Goal: Task Accomplishment & Management: Complete application form

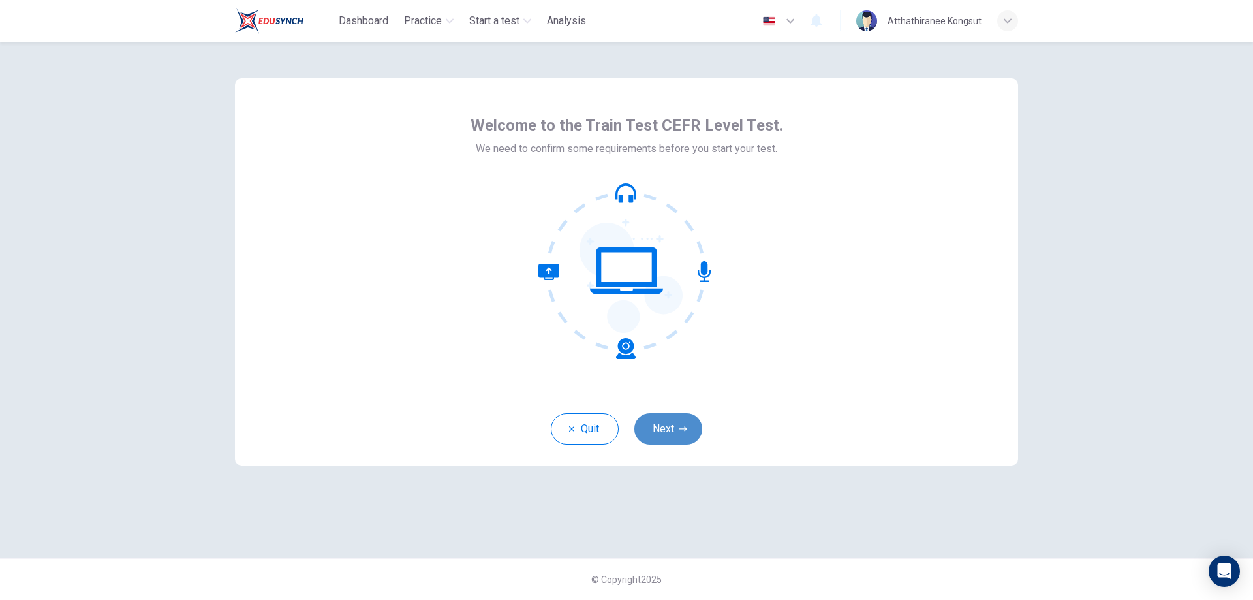
click at [662, 437] on button "Next" at bounding box center [668, 428] width 68 height 31
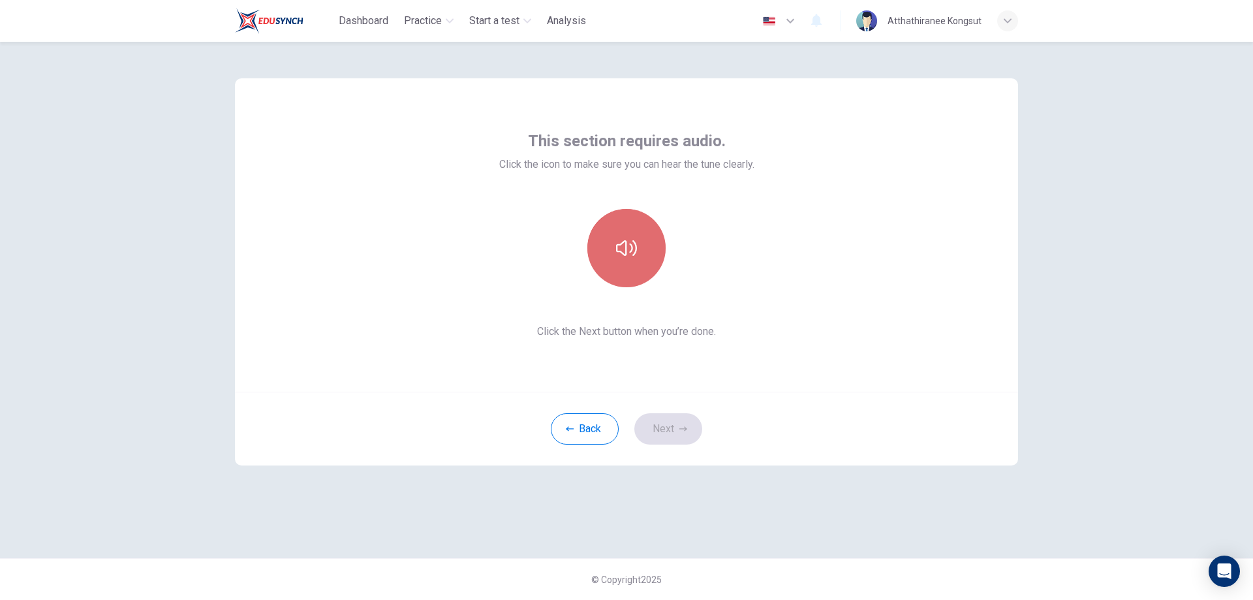
click at [615, 253] on button "button" at bounding box center [626, 248] width 78 height 78
click at [621, 251] on icon "button" at bounding box center [626, 248] width 21 height 16
click at [683, 435] on button "Next" at bounding box center [668, 428] width 68 height 31
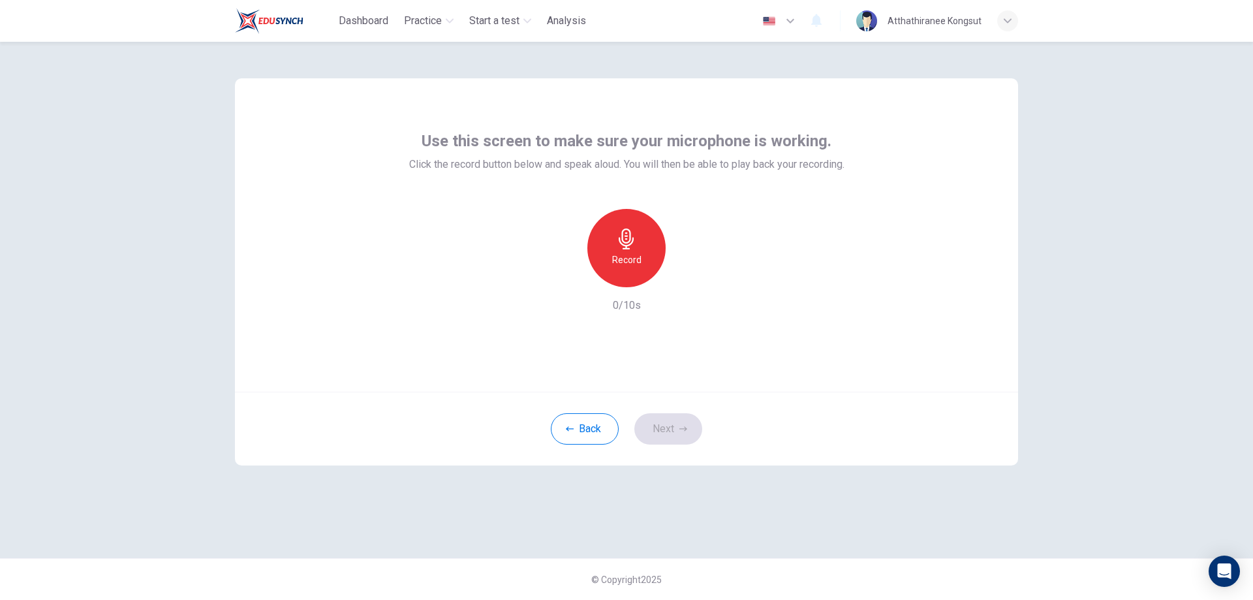
click at [628, 249] on div "Record" at bounding box center [626, 248] width 78 height 78
click at [621, 253] on h6 "Record" at bounding box center [626, 260] width 29 height 16
click at [623, 248] on icon "button" at bounding box center [626, 238] width 15 height 21
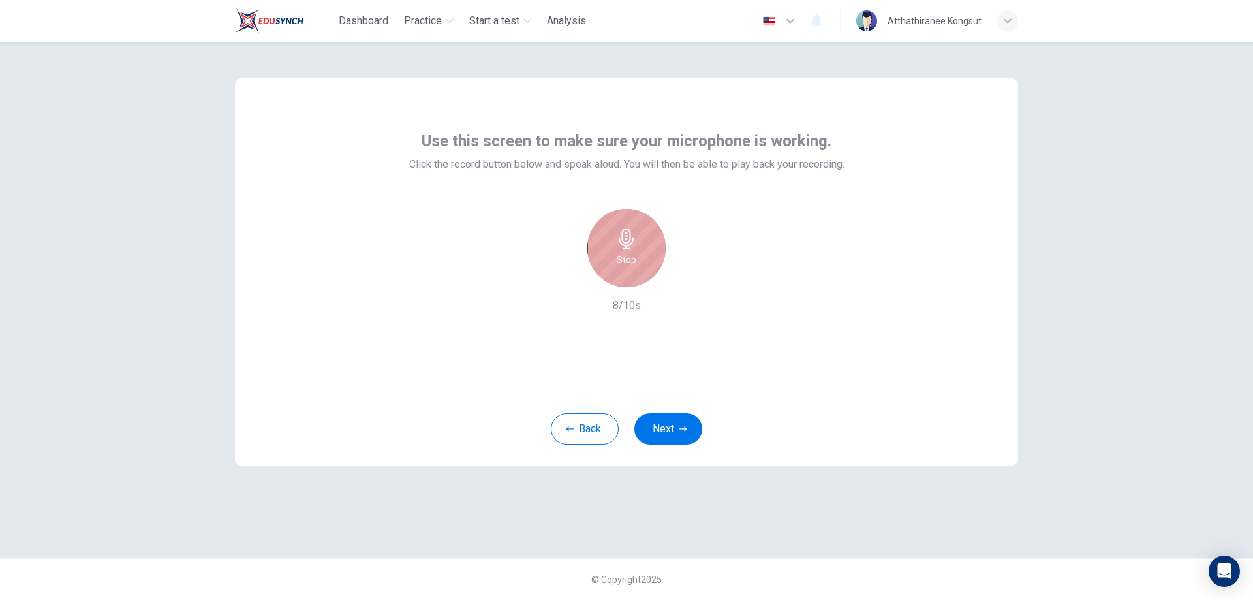
click at [637, 252] on div "Stop" at bounding box center [626, 248] width 78 height 78
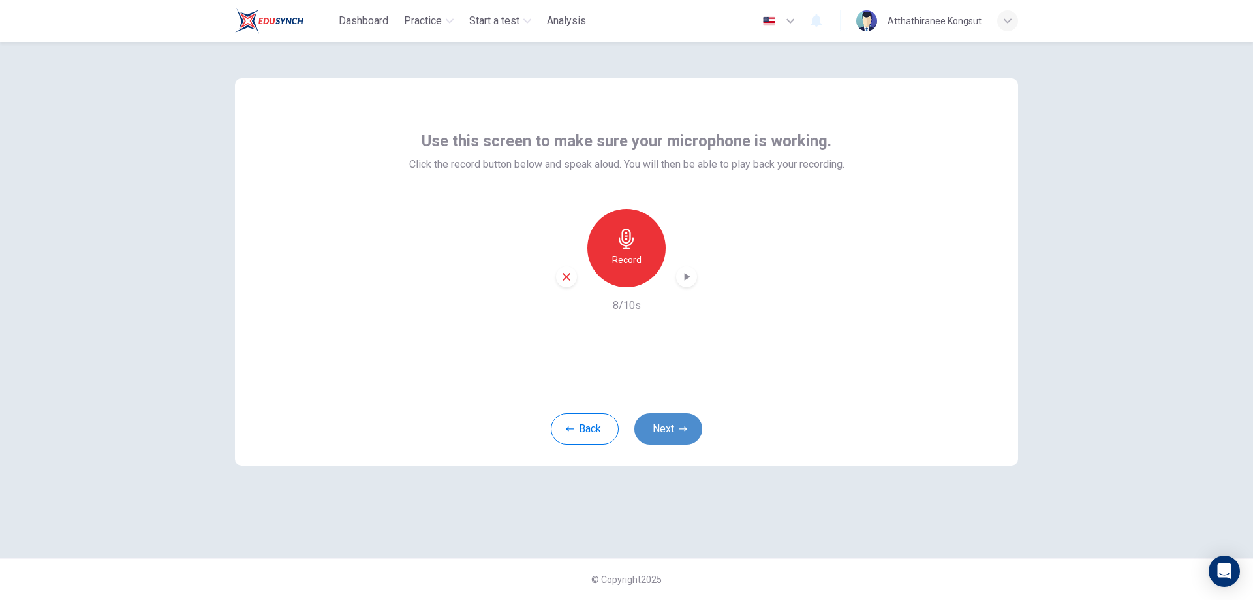
click at [661, 427] on button "Next" at bounding box center [668, 428] width 68 height 31
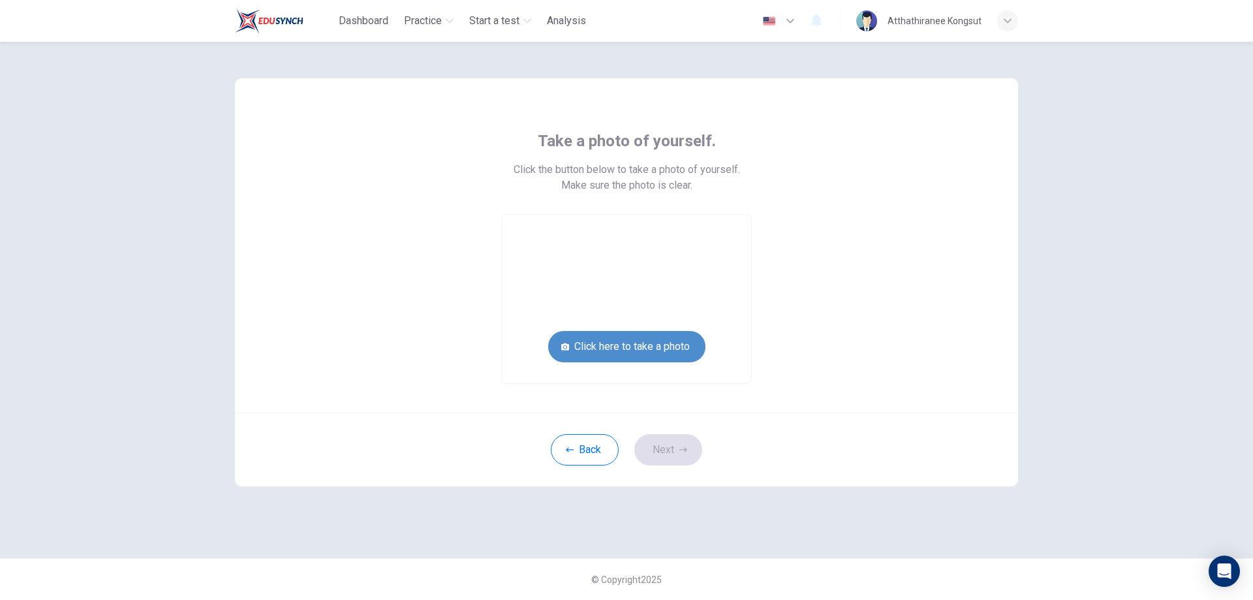
click at [638, 344] on button "Click here to take a photo" at bounding box center [626, 346] width 157 height 31
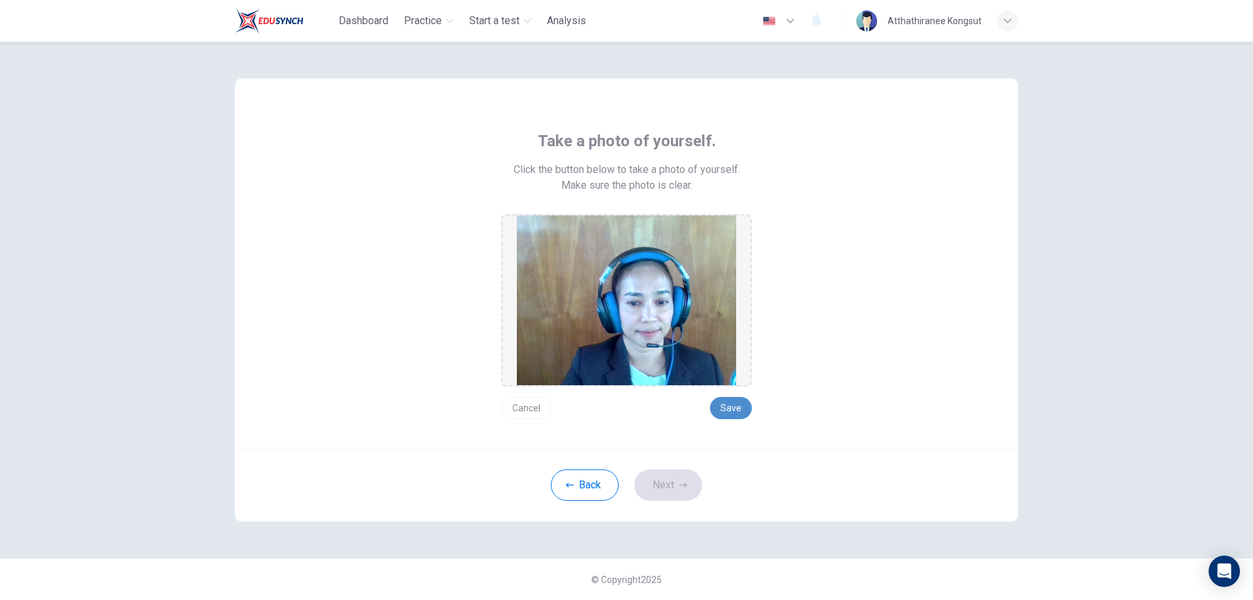
click at [731, 410] on button "Save" at bounding box center [731, 408] width 42 height 22
click at [678, 482] on button "Next" at bounding box center [668, 484] width 68 height 31
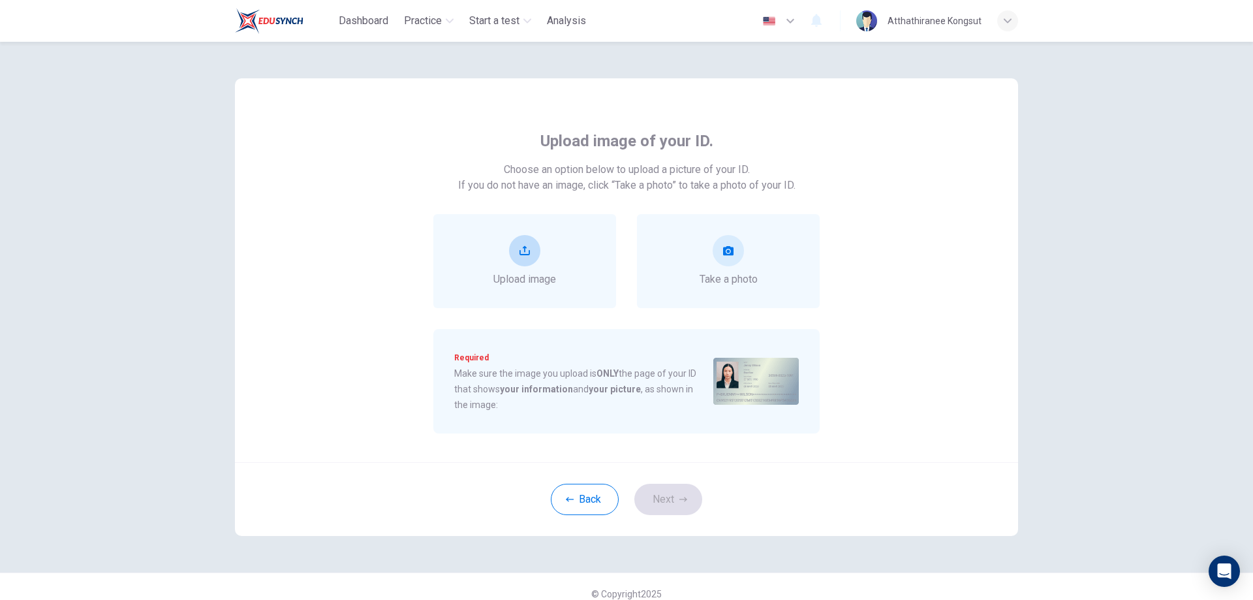
click at [523, 256] on button "upload" at bounding box center [524, 250] width 31 height 31
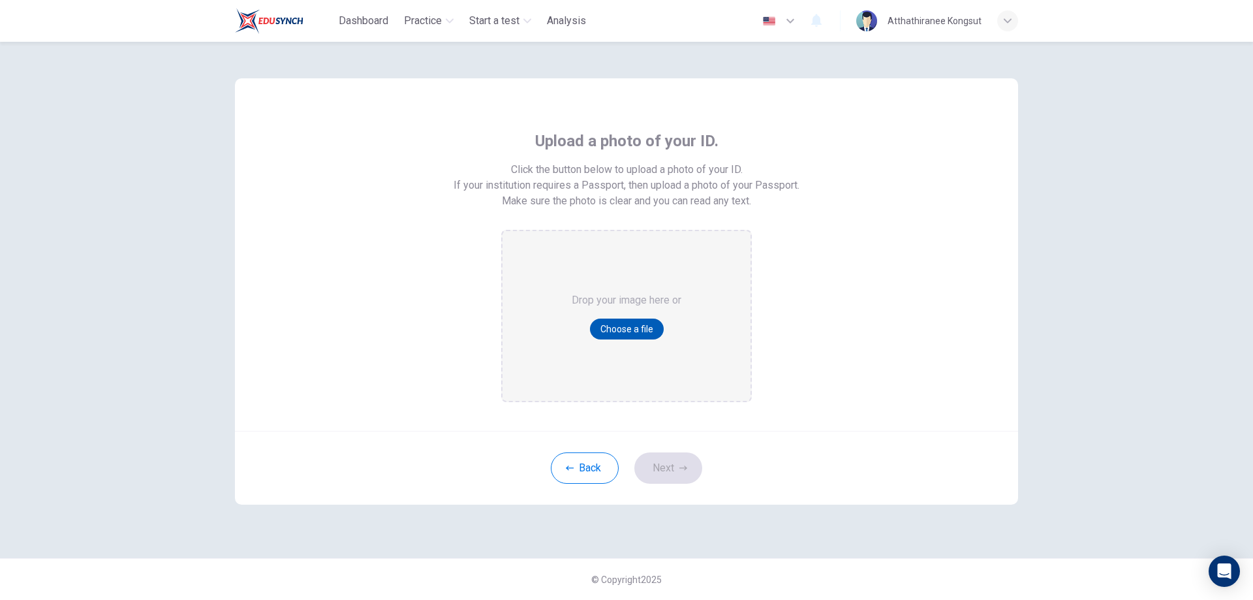
click at [628, 328] on button "Choose a file" at bounding box center [627, 328] width 74 height 21
click at [616, 321] on button "Choose a file" at bounding box center [627, 328] width 74 height 21
click at [600, 470] on button "Back" at bounding box center [585, 467] width 68 height 31
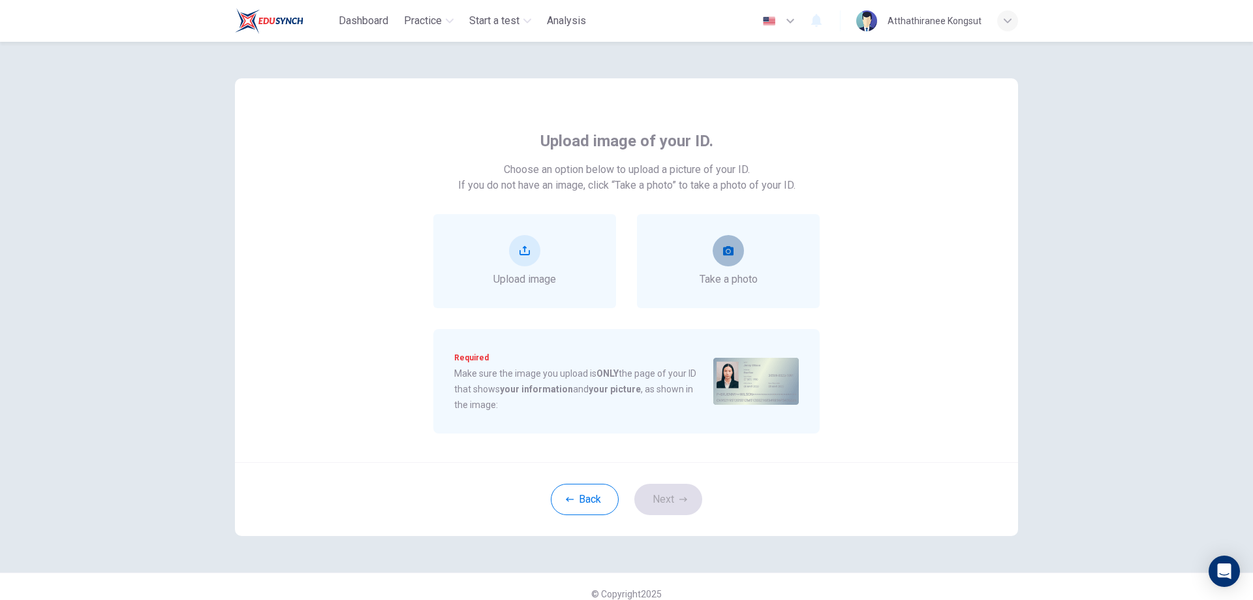
click at [725, 245] on button "take photo" at bounding box center [728, 250] width 31 height 31
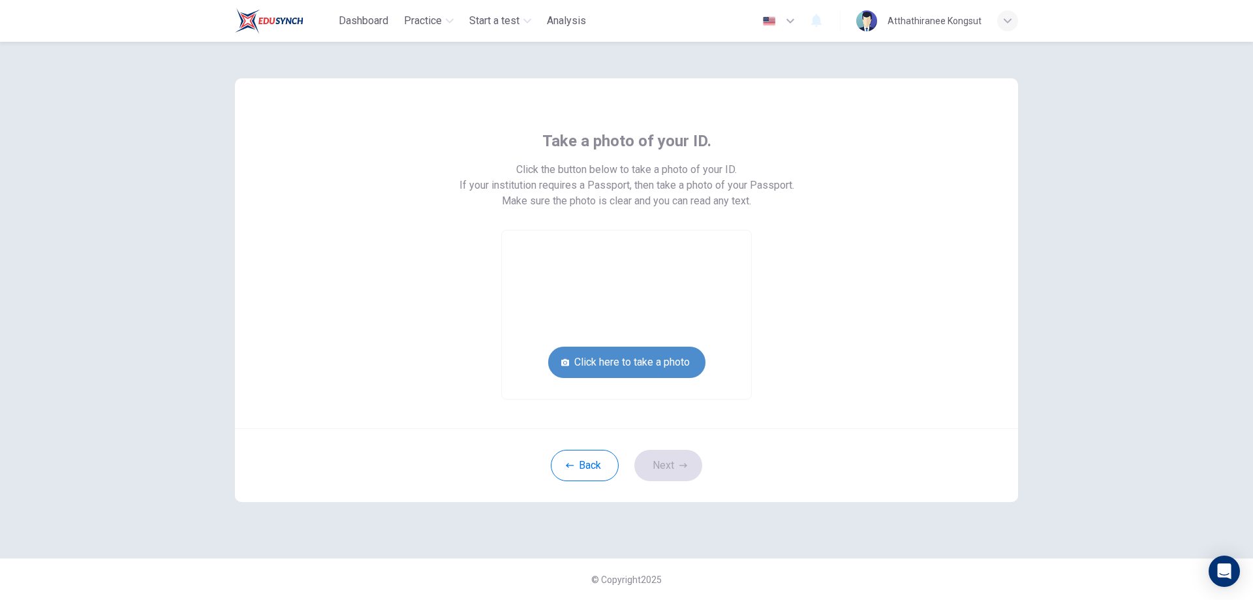
click at [605, 360] on button "Click here to take a photo" at bounding box center [626, 361] width 157 height 31
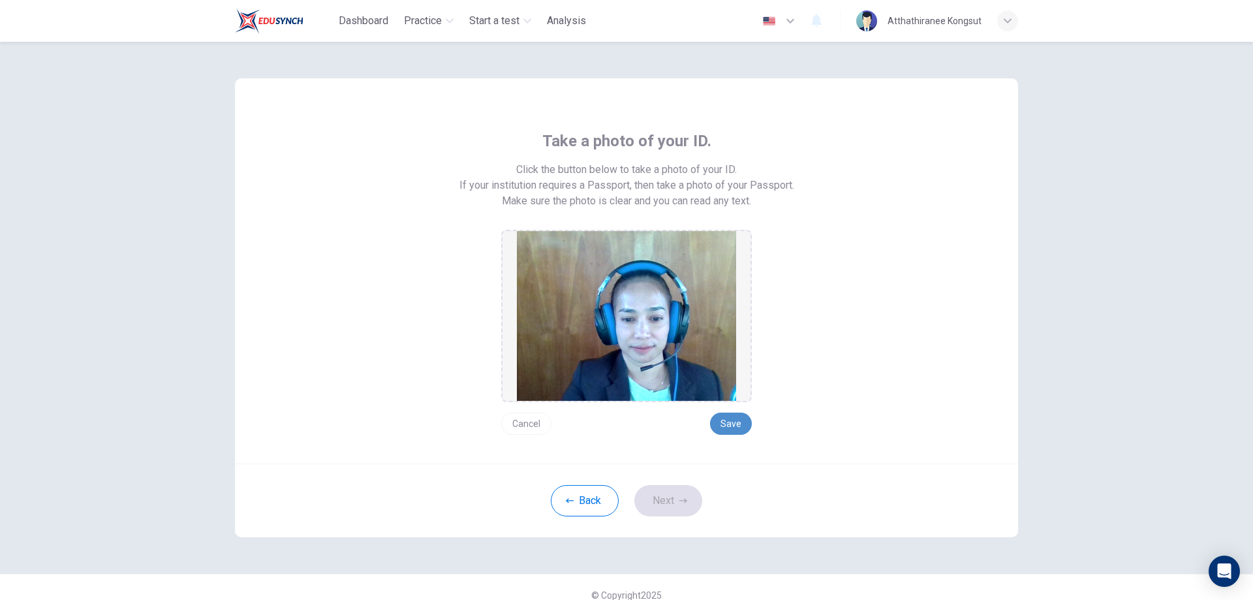
click at [724, 426] on button "Save" at bounding box center [731, 423] width 42 height 22
click at [679, 499] on icon "button" at bounding box center [683, 501] width 8 height 8
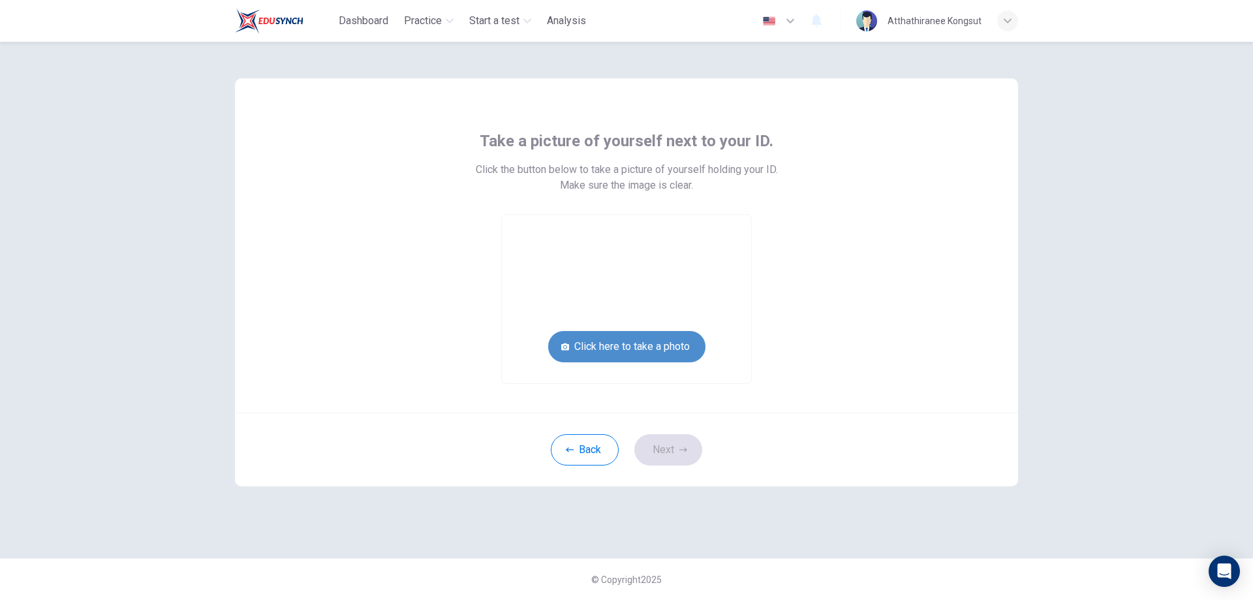
click at [627, 343] on button "Click here to take a photo" at bounding box center [626, 346] width 157 height 31
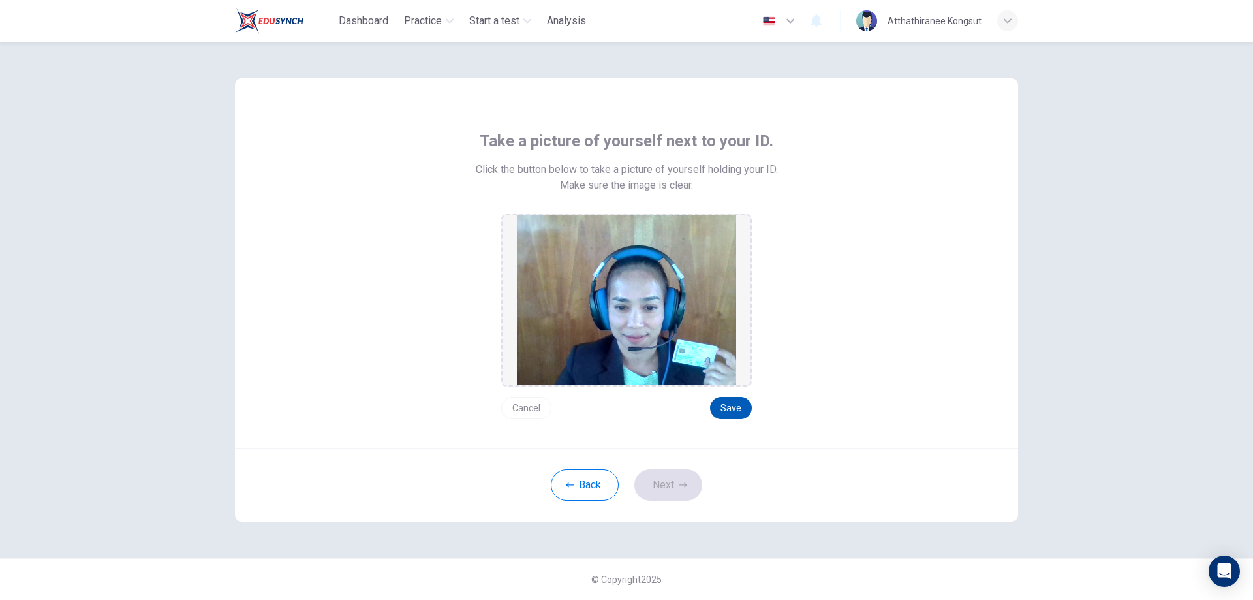
click at [718, 405] on button "Save" at bounding box center [731, 408] width 42 height 22
click at [735, 409] on button "Save" at bounding box center [731, 408] width 42 height 22
click at [672, 478] on button "Next" at bounding box center [668, 484] width 68 height 31
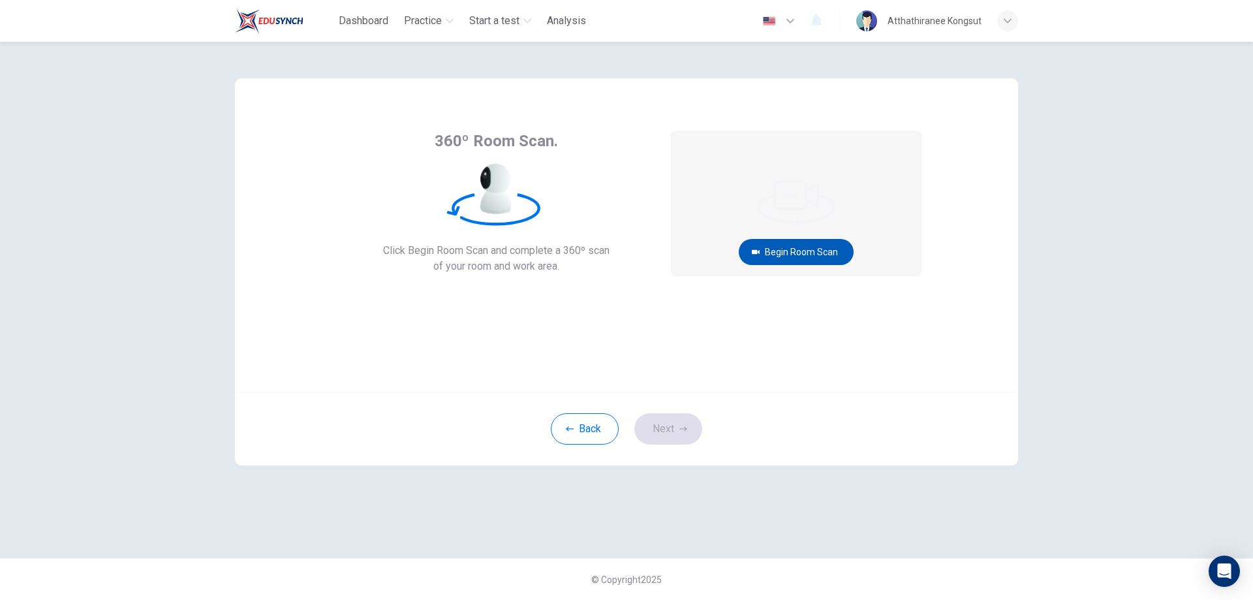
click at [833, 246] on button "Begin Room Scan" at bounding box center [796, 252] width 115 height 26
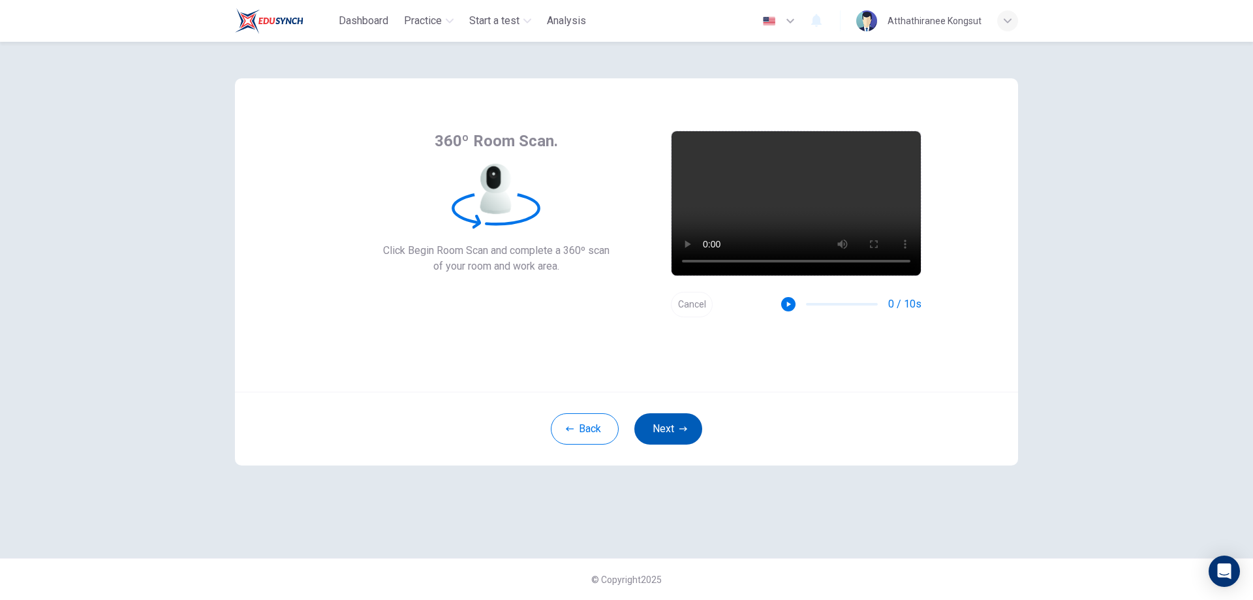
click at [681, 423] on button "Next" at bounding box center [668, 428] width 68 height 31
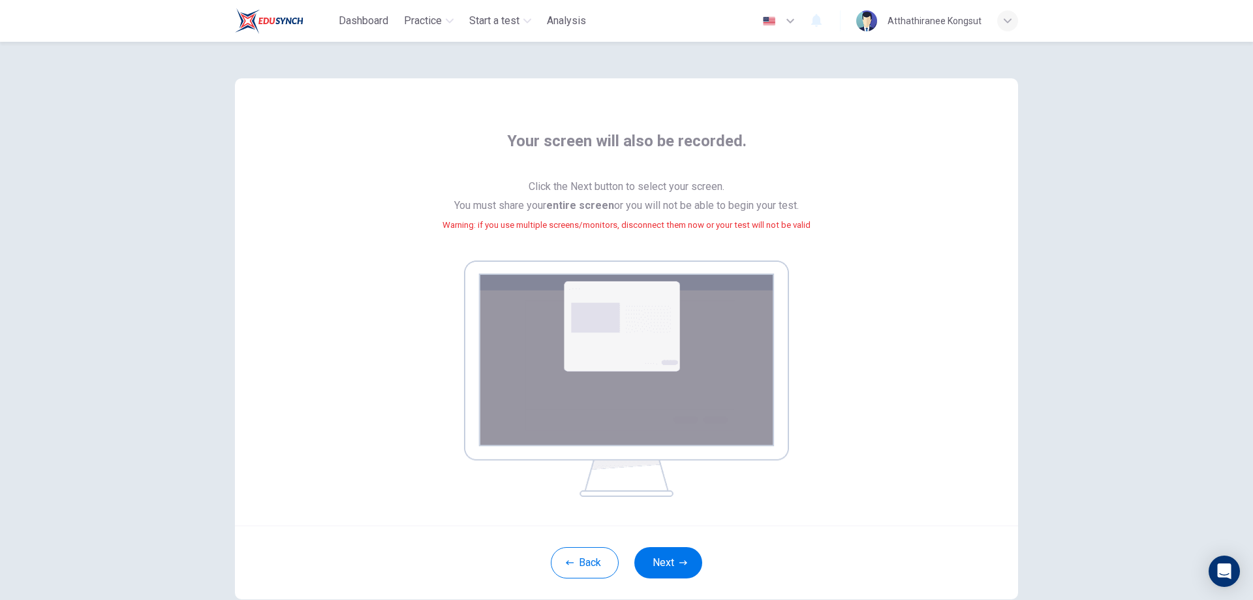
click at [651, 376] on img at bounding box center [626, 378] width 325 height 236
click at [661, 566] on button "Next" at bounding box center [668, 562] width 68 height 31
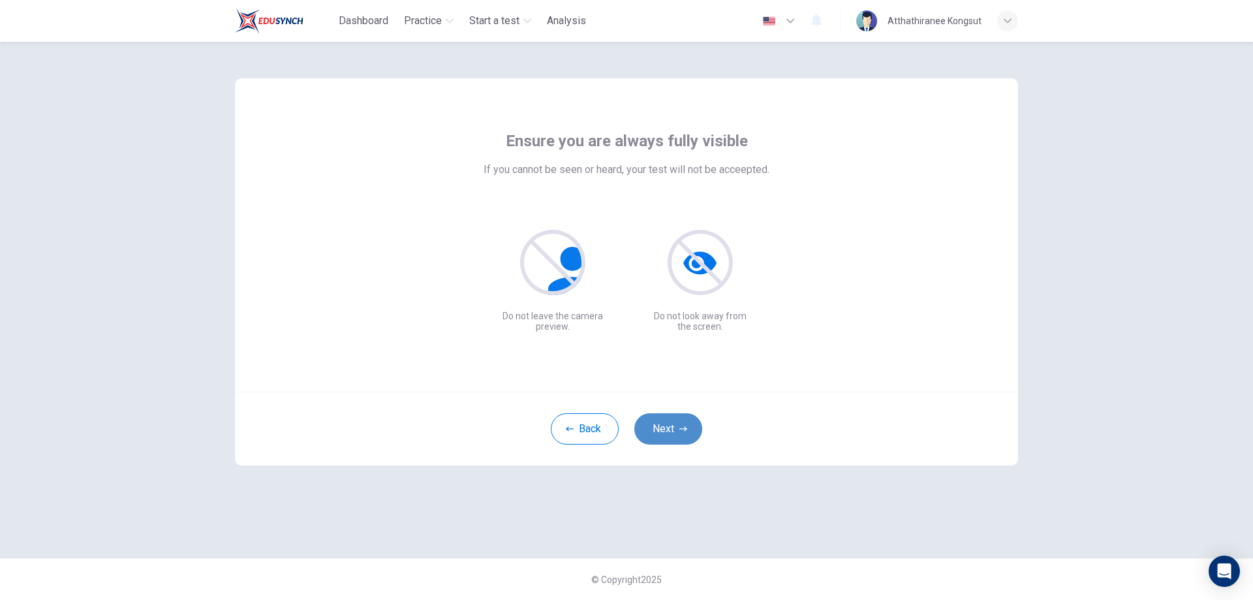
click at [664, 433] on button "Next" at bounding box center [668, 428] width 68 height 31
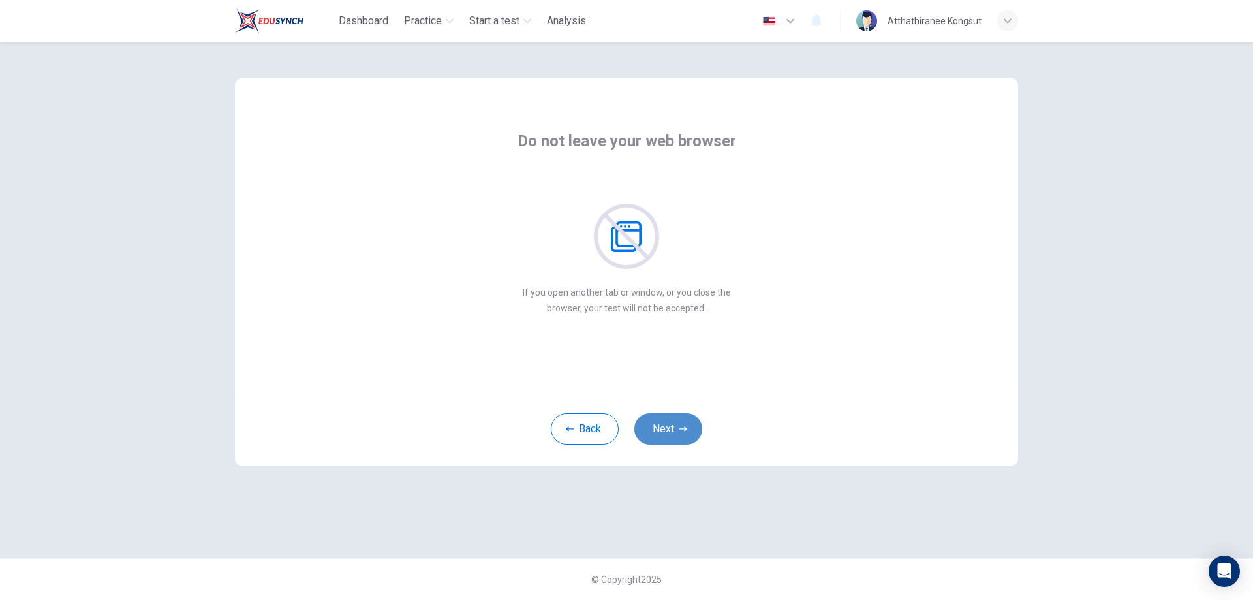
click at [665, 424] on button "Next" at bounding box center [668, 428] width 68 height 31
click at [672, 427] on button "Next" at bounding box center [668, 428] width 68 height 31
click at [684, 430] on icon "button" at bounding box center [683, 428] width 8 height 5
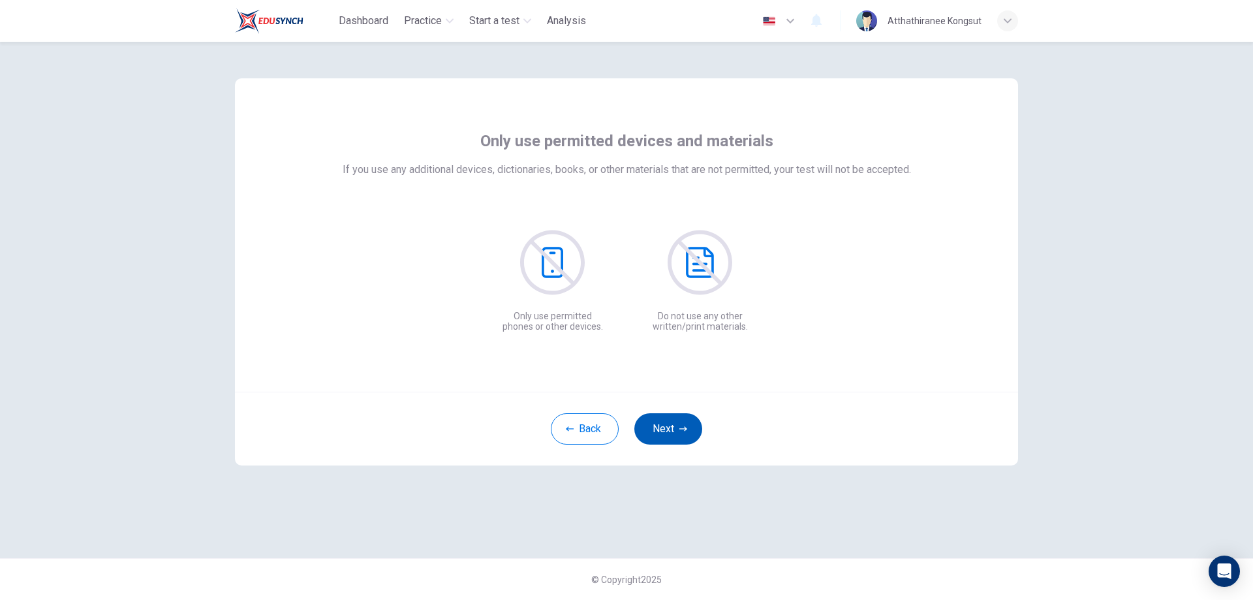
click at [684, 430] on icon "button" at bounding box center [683, 428] width 8 height 5
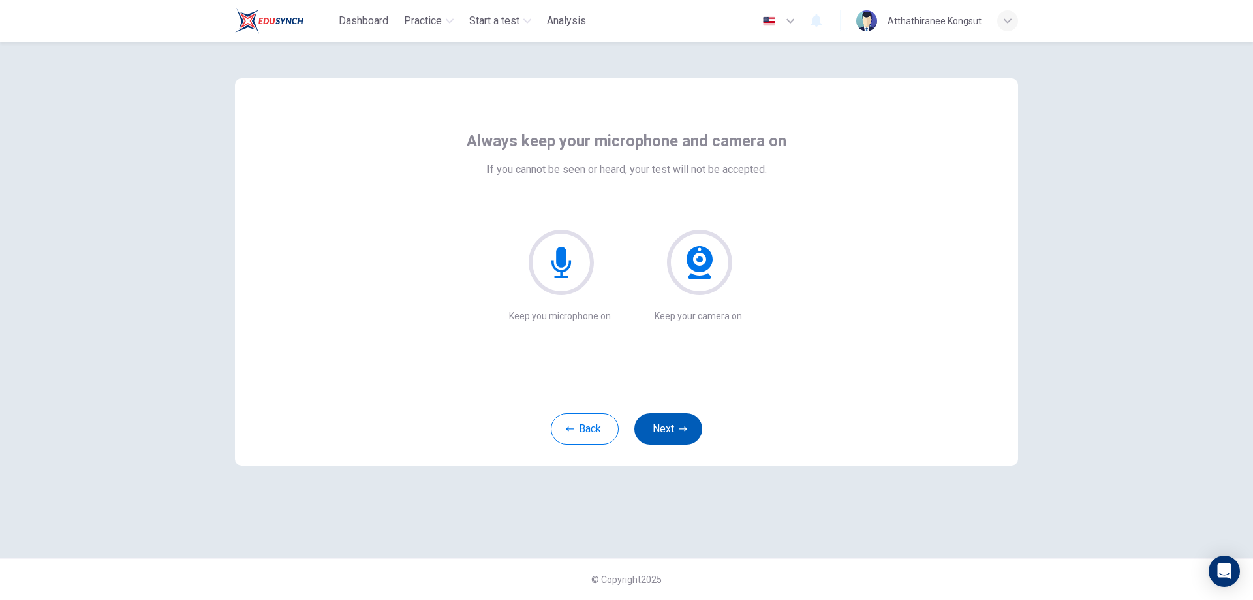
click at [684, 430] on icon "button" at bounding box center [683, 428] width 8 height 5
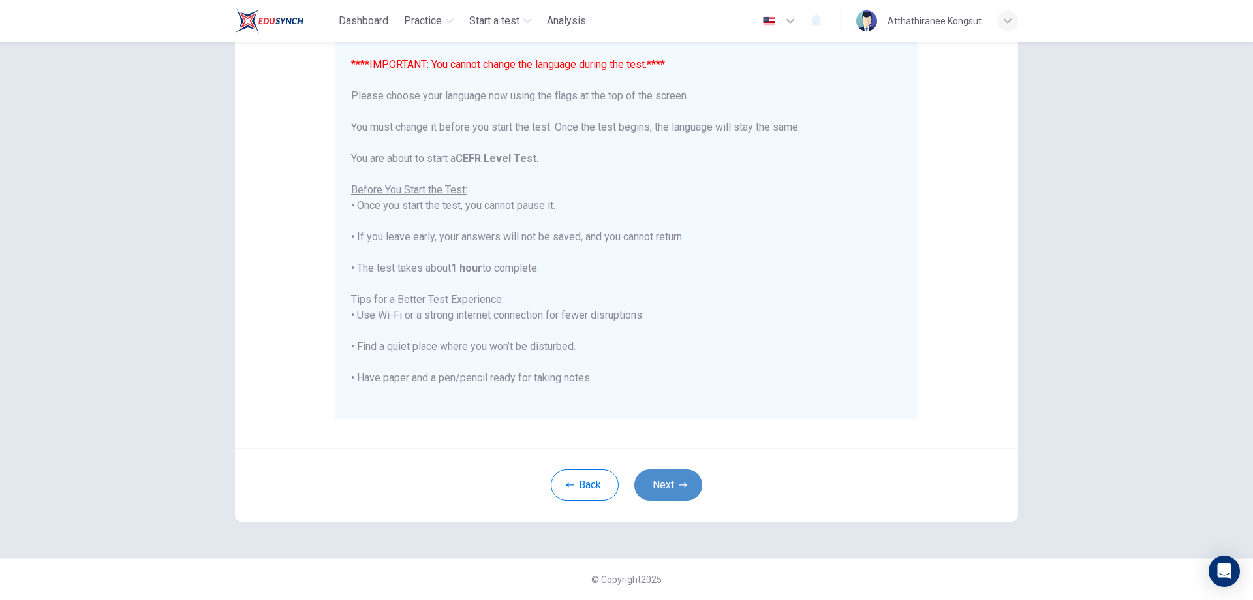
click at [676, 477] on button "Next" at bounding box center [668, 484] width 68 height 31
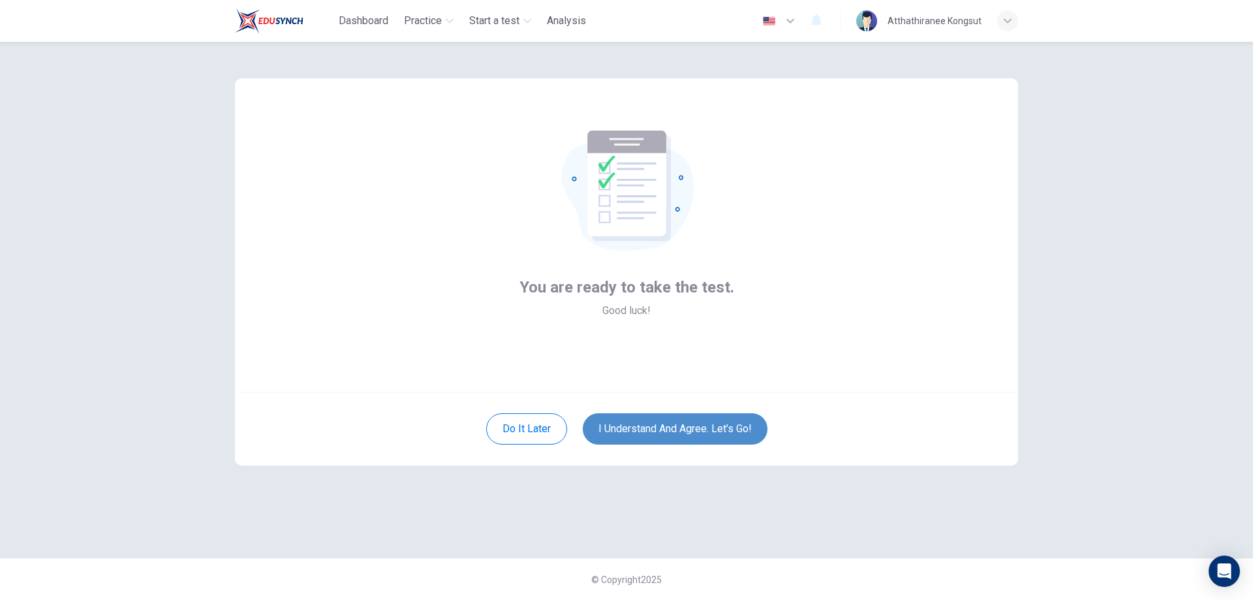
click at [674, 423] on button "I understand and agree. Let’s go!" at bounding box center [675, 428] width 185 height 31
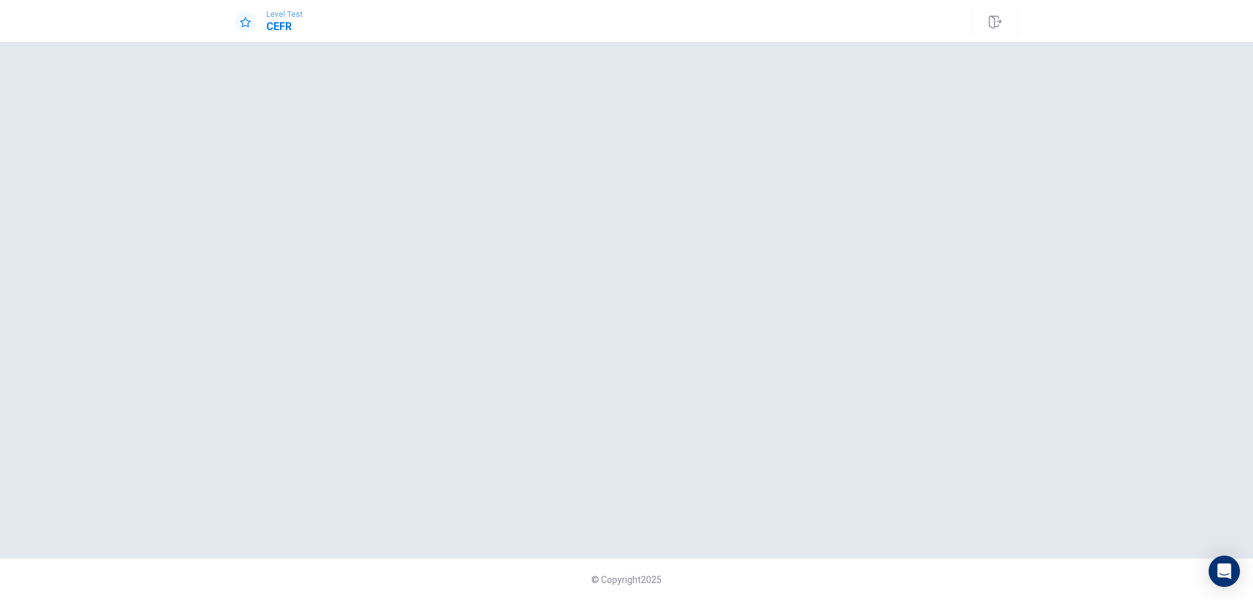
click at [507, 238] on div at bounding box center [626, 300] width 783 height 464
click at [707, 453] on div at bounding box center [626, 300] width 783 height 464
click at [737, 328] on div at bounding box center [626, 300] width 783 height 464
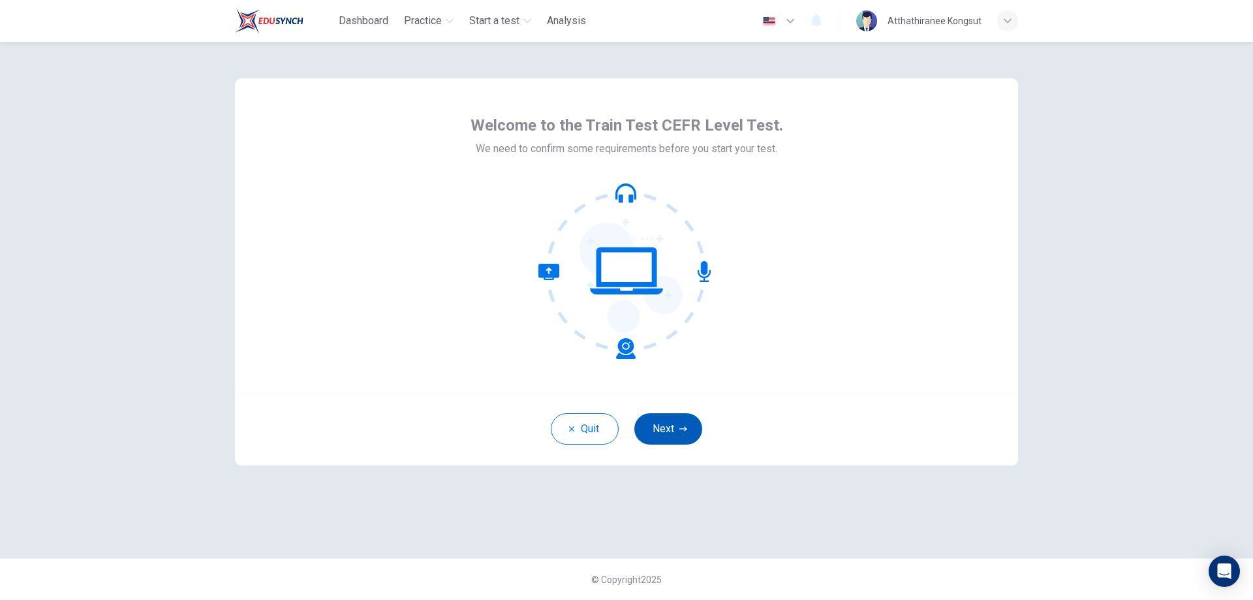
click at [664, 431] on button "Next" at bounding box center [668, 428] width 68 height 31
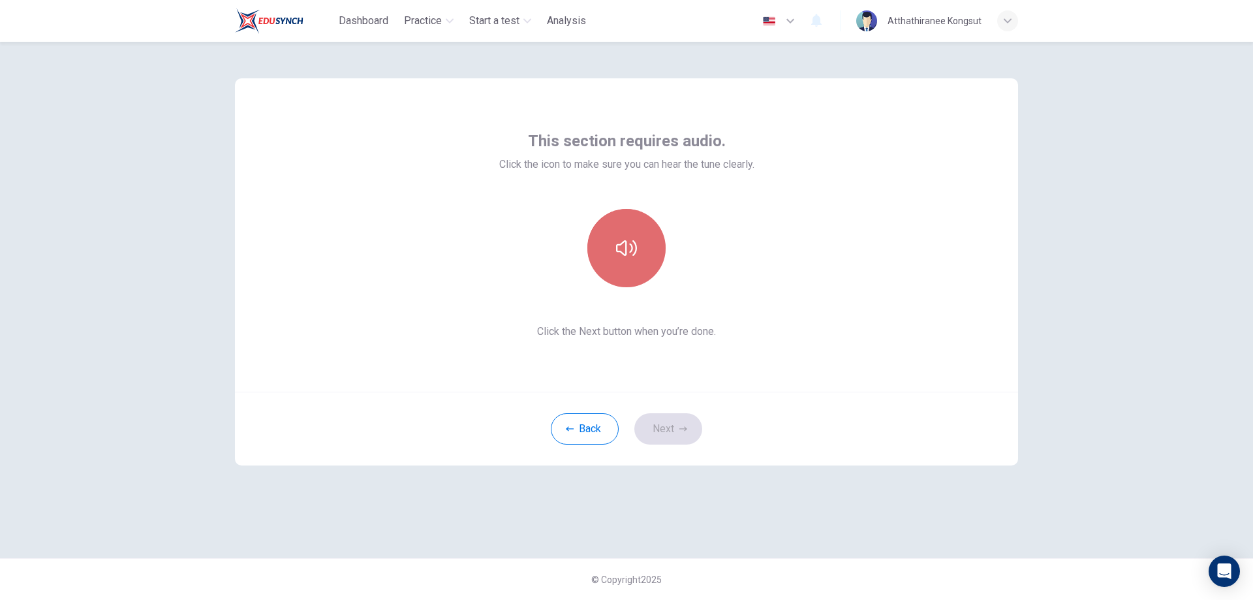
click at [609, 245] on button "button" at bounding box center [626, 248] width 78 height 78
click at [636, 258] on button "button" at bounding box center [626, 248] width 78 height 78
click at [668, 430] on button "Next" at bounding box center [668, 428] width 68 height 31
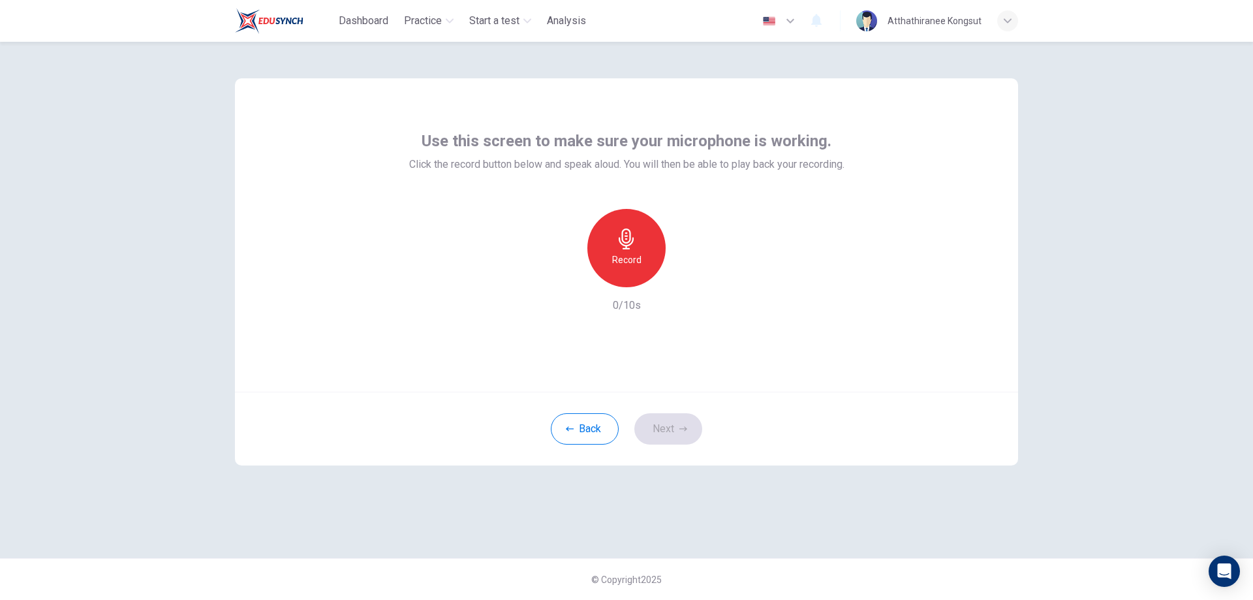
click at [627, 247] on icon "button" at bounding box center [626, 238] width 21 height 21
click at [620, 251] on div "Stop" at bounding box center [626, 248] width 78 height 78
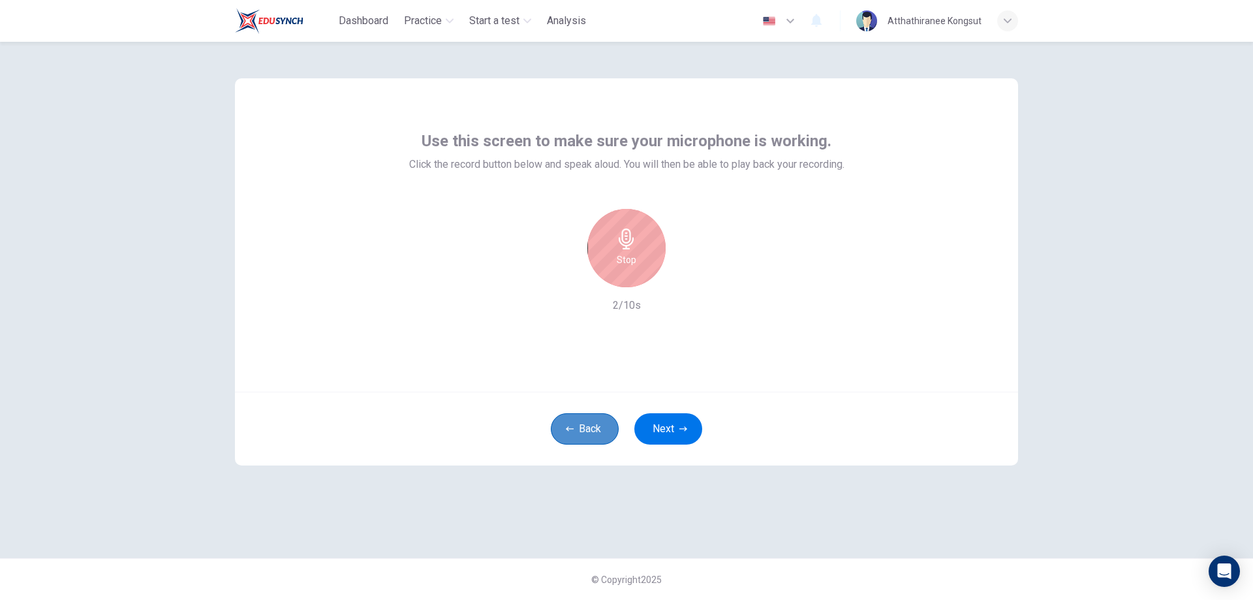
click at [583, 427] on button "Back" at bounding box center [585, 428] width 68 height 31
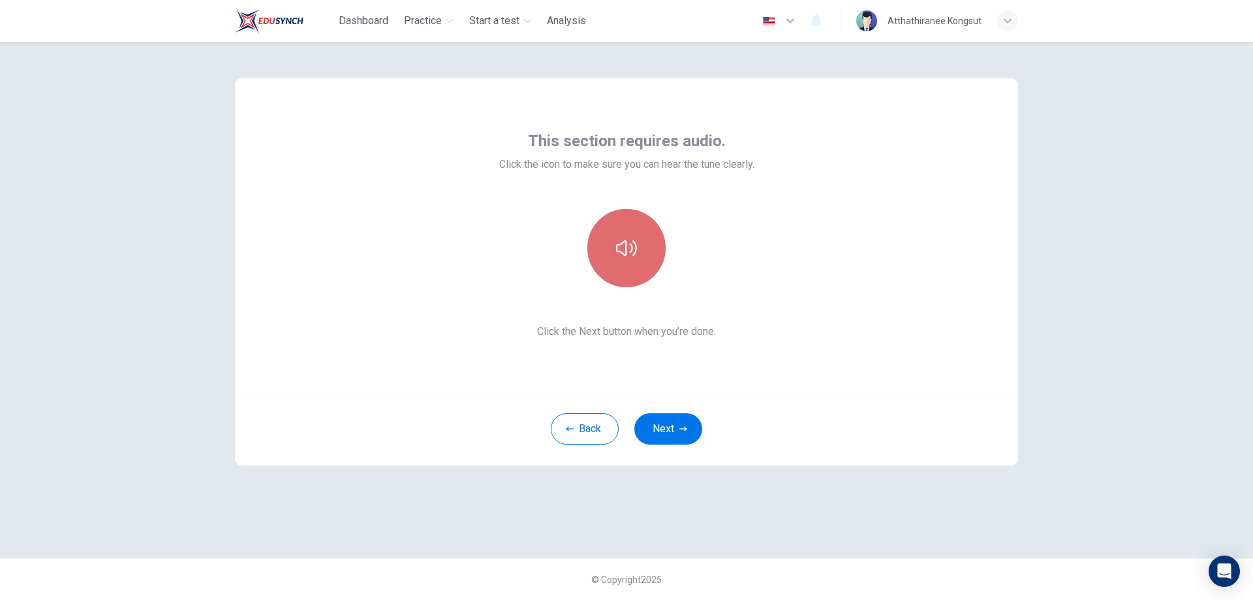
click at [625, 250] on icon "button" at bounding box center [626, 248] width 21 height 21
drag, startPoint x: 630, startPoint y: 258, endPoint x: 624, endPoint y: 271, distance: 14.9
click at [630, 258] on button "button" at bounding box center [626, 248] width 78 height 78
click at [647, 427] on button "Next" at bounding box center [668, 428] width 68 height 31
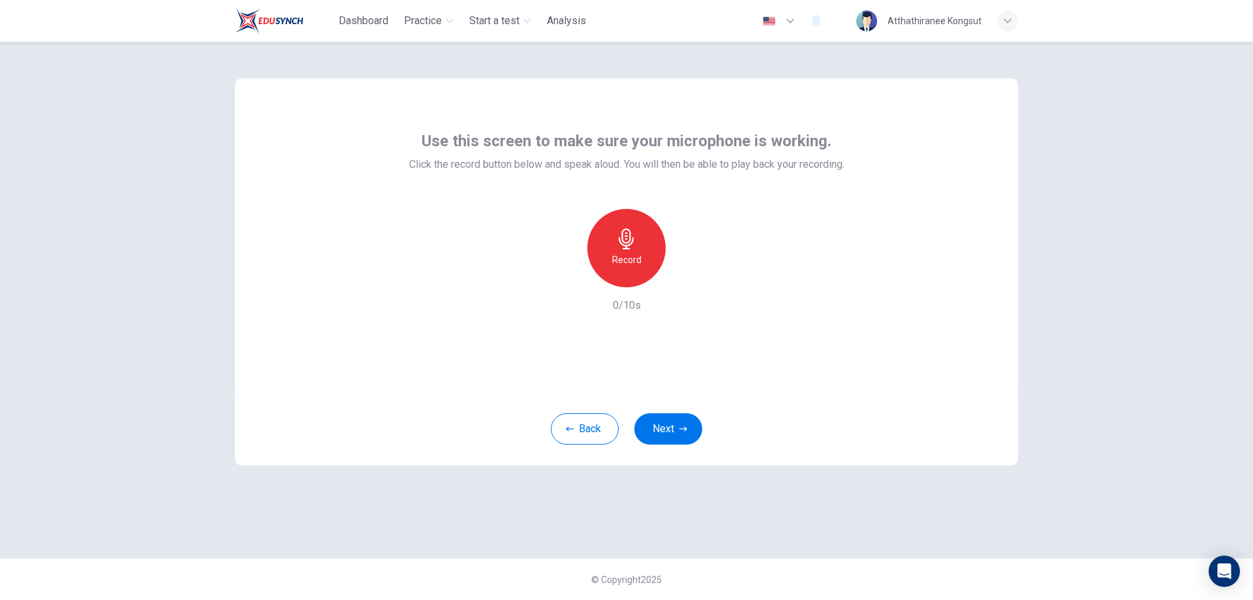
click at [626, 238] on icon "button" at bounding box center [626, 238] width 21 height 21
click at [687, 271] on icon "button" at bounding box center [686, 276] width 13 height 13
click at [566, 273] on icon "button" at bounding box center [566, 277] width 12 height 12
click at [658, 429] on button "Next" at bounding box center [668, 428] width 68 height 31
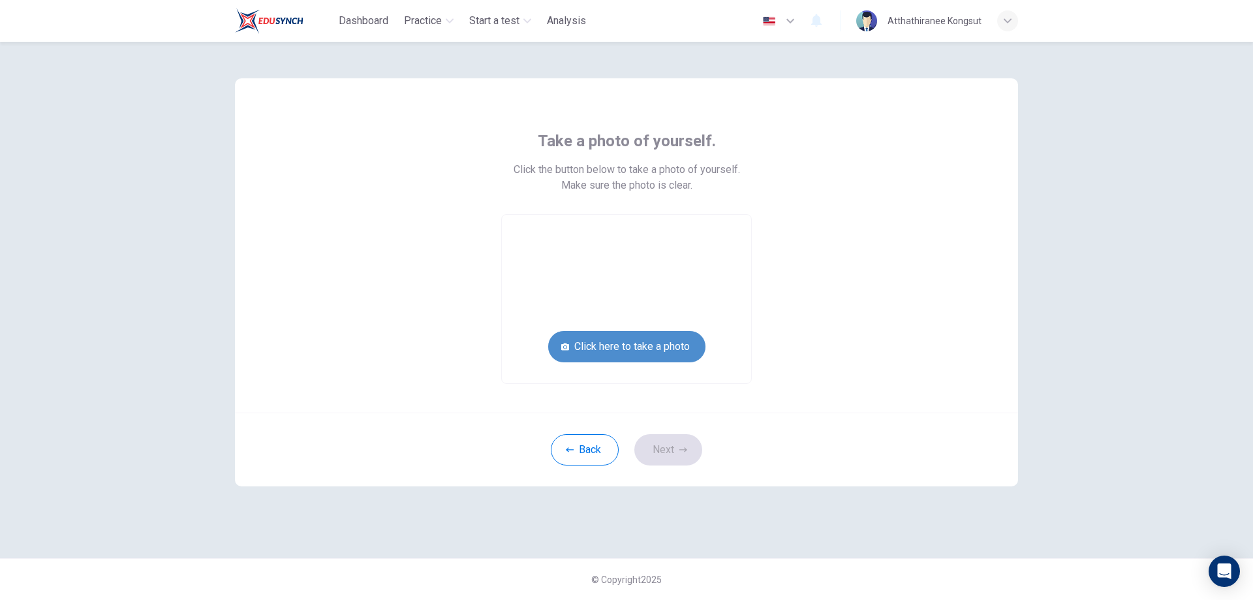
click at [676, 350] on button "Click here to take a photo" at bounding box center [626, 346] width 157 height 31
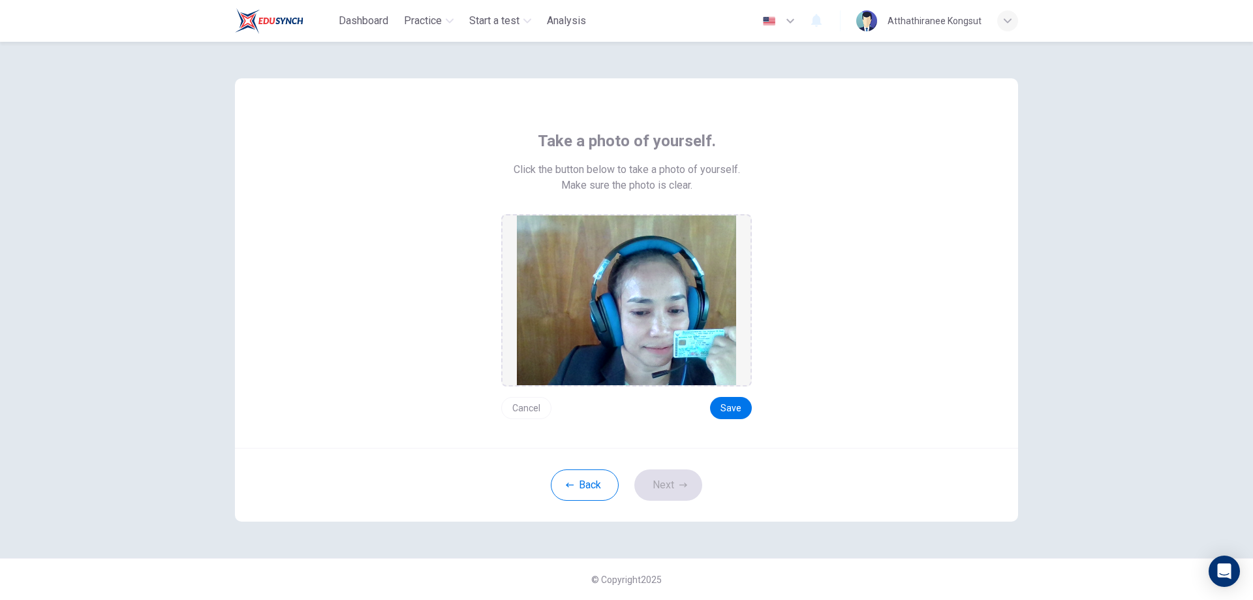
click at [718, 395] on div "Cancel Save" at bounding box center [626, 402] width 251 height 33
click at [721, 403] on button "Save" at bounding box center [731, 408] width 42 height 22
click at [737, 406] on button "Save" at bounding box center [731, 408] width 42 height 22
click at [675, 482] on button "Next" at bounding box center [668, 484] width 68 height 31
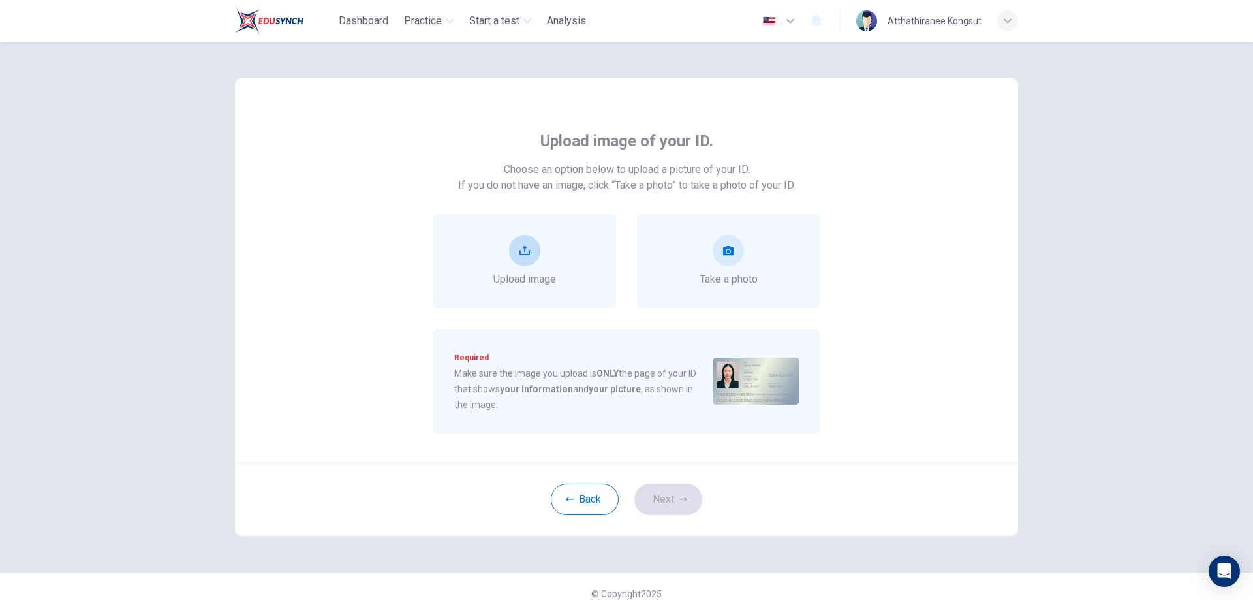
click at [493, 268] on div "Upload image" at bounding box center [524, 261] width 63 height 52
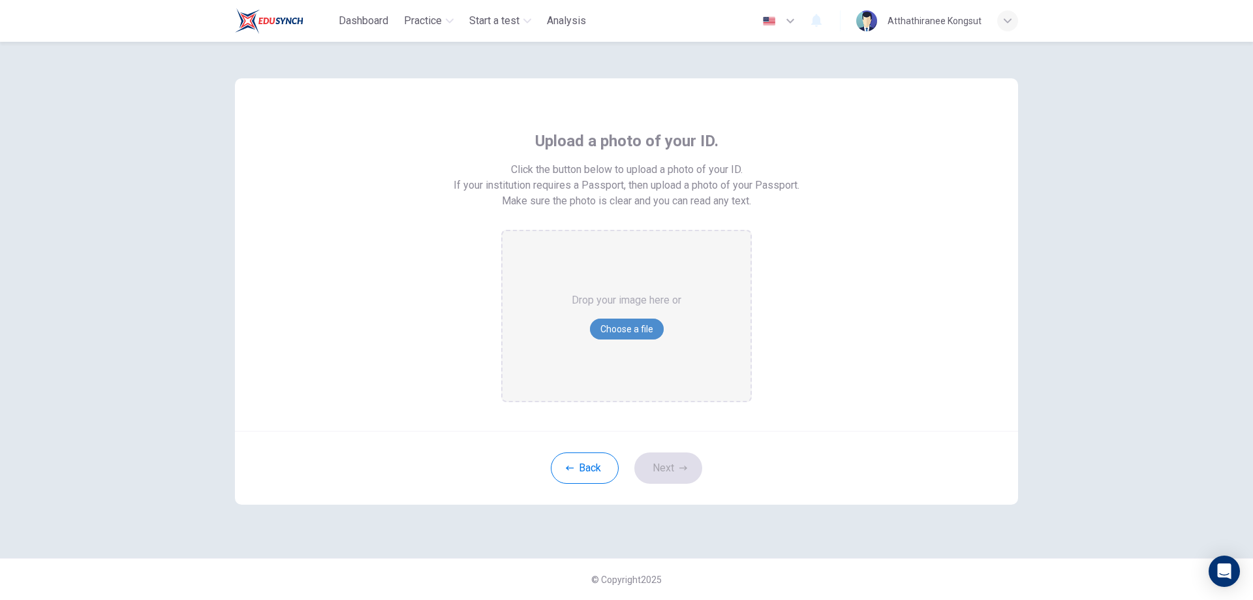
click at [611, 323] on button "Choose a file" at bounding box center [627, 328] width 74 height 21
click at [659, 341] on div "Drop your image here or Choose a file" at bounding box center [627, 316] width 110 height 170
click at [562, 472] on button "Back" at bounding box center [585, 467] width 68 height 31
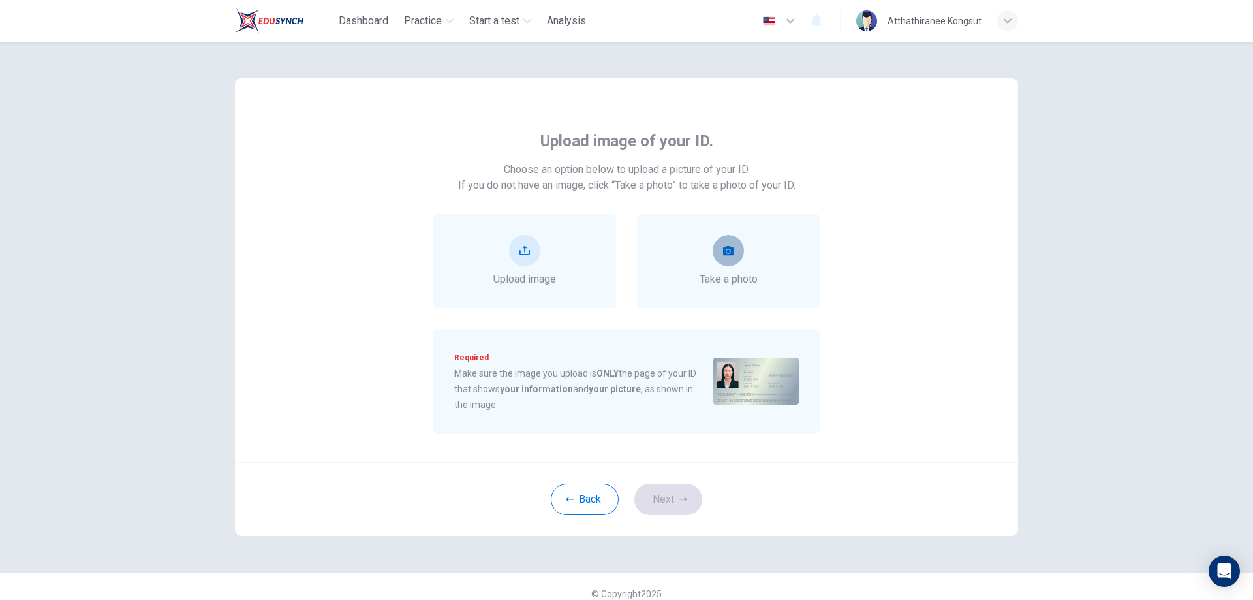
click at [718, 262] on button "take photo" at bounding box center [728, 250] width 31 height 31
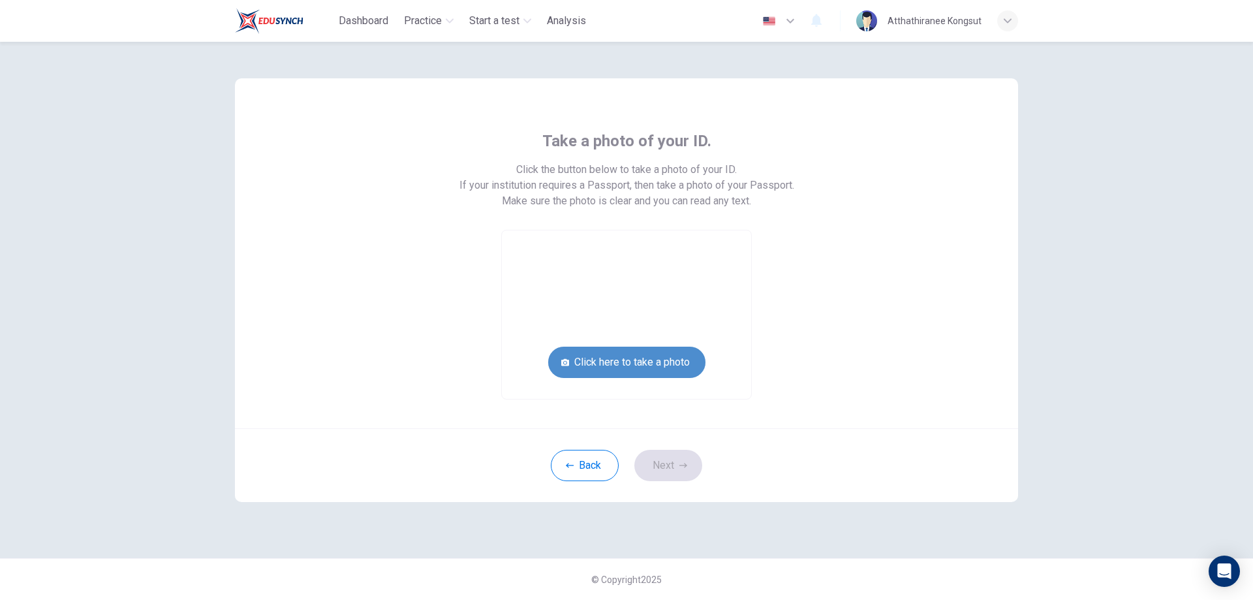
click at [591, 363] on button "Click here to take a photo" at bounding box center [626, 361] width 157 height 31
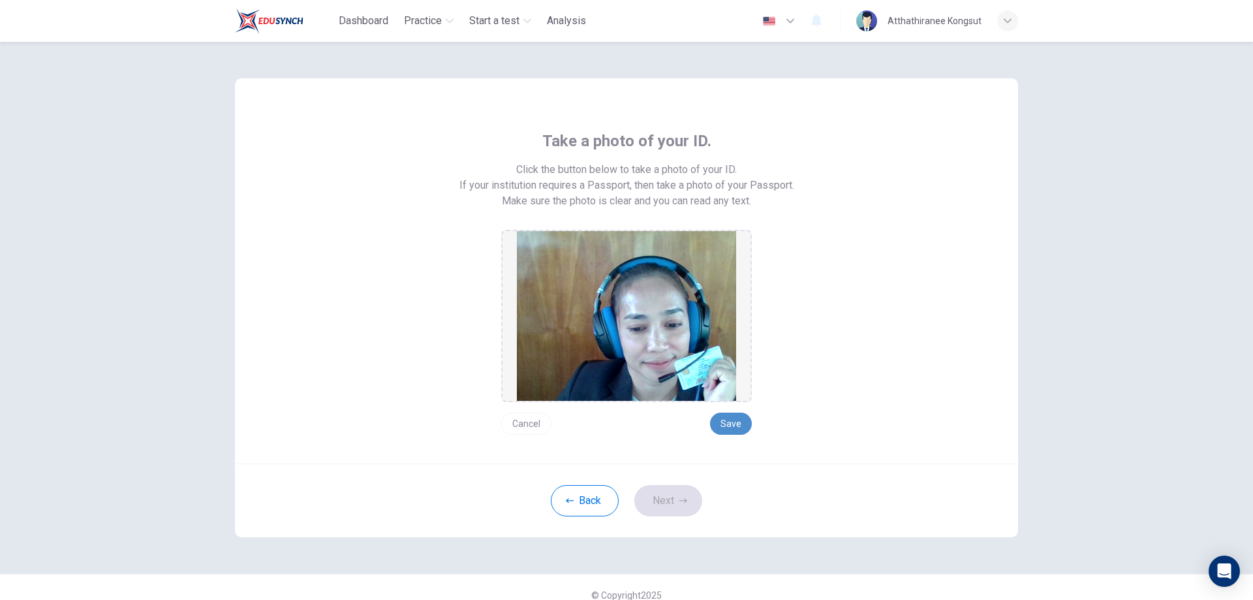
click at [726, 414] on button "Save" at bounding box center [731, 423] width 42 height 22
click at [679, 501] on icon "button" at bounding box center [683, 501] width 8 height 8
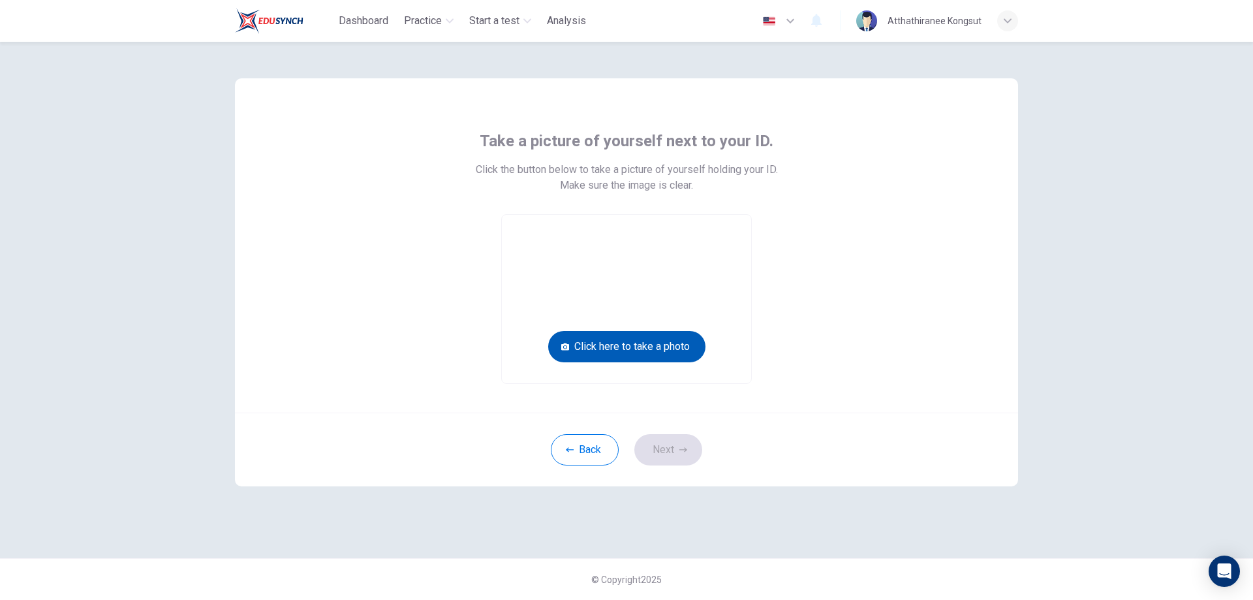
click at [639, 334] on button "Click here to take a photo" at bounding box center [626, 346] width 157 height 31
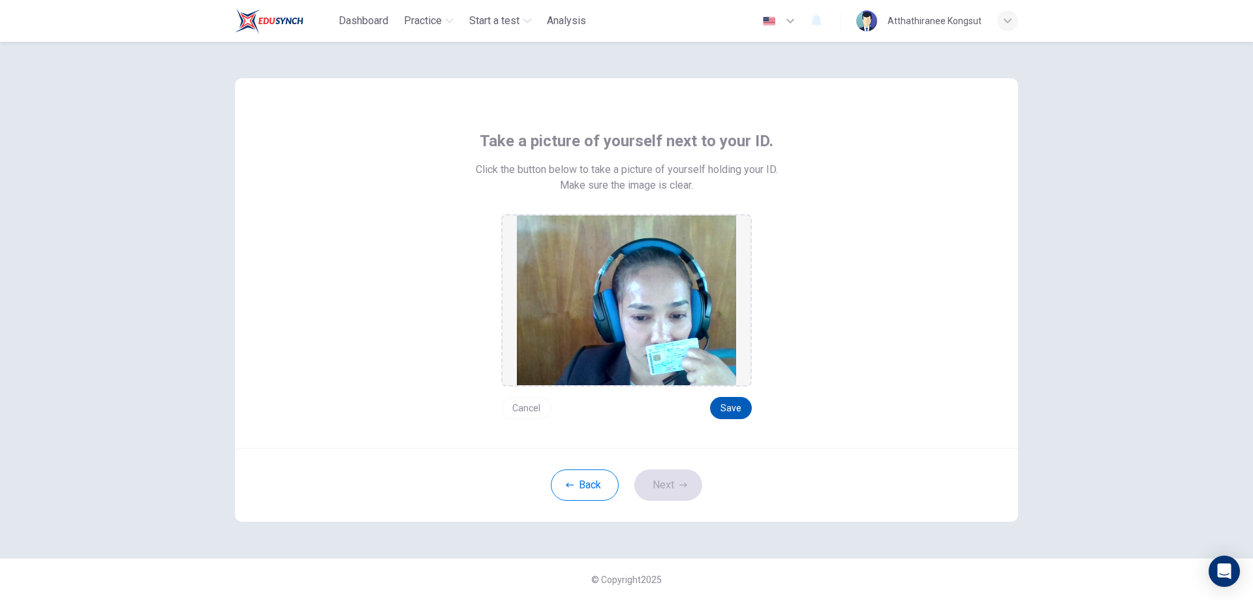
click at [723, 408] on button "Save" at bounding box center [731, 408] width 42 height 22
click at [532, 407] on button "Cancel" at bounding box center [526, 408] width 50 height 22
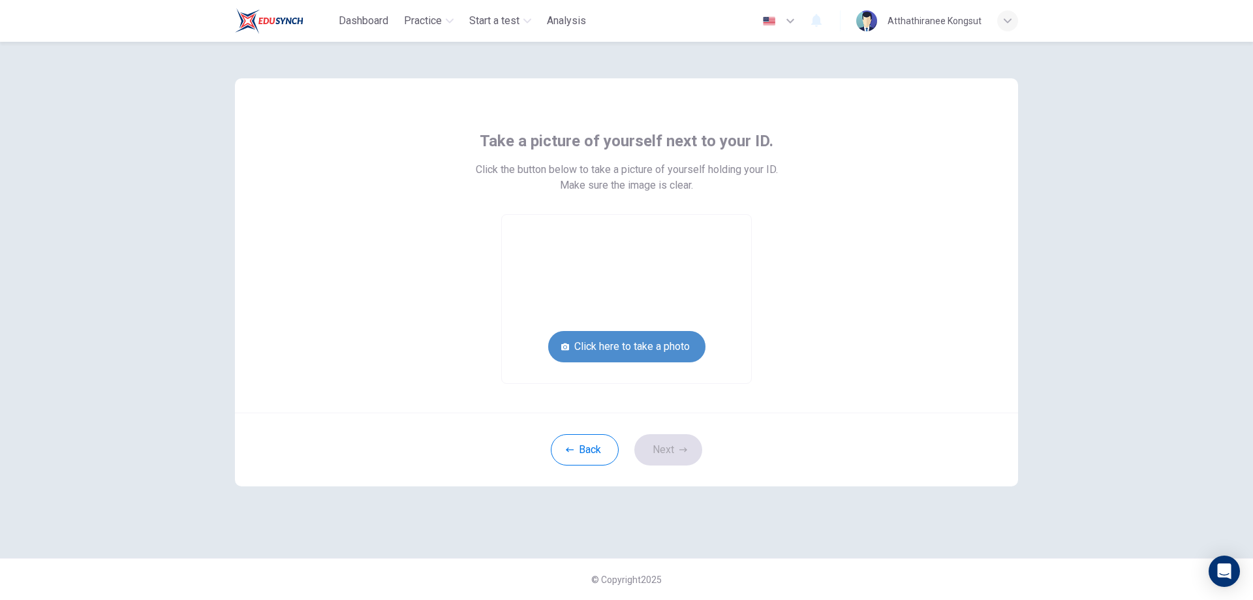
click at [654, 341] on button "Click here to take a photo" at bounding box center [626, 346] width 157 height 31
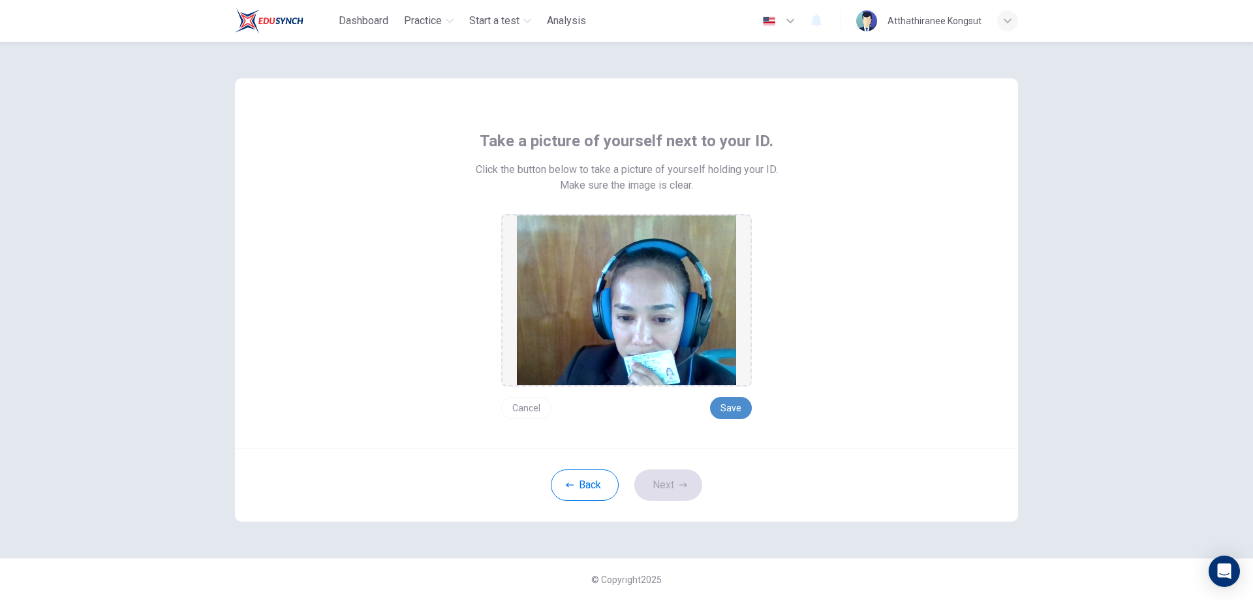
click at [737, 403] on button "Save" at bounding box center [731, 408] width 42 height 22
click at [674, 487] on button "Next" at bounding box center [668, 484] width 68 height 31
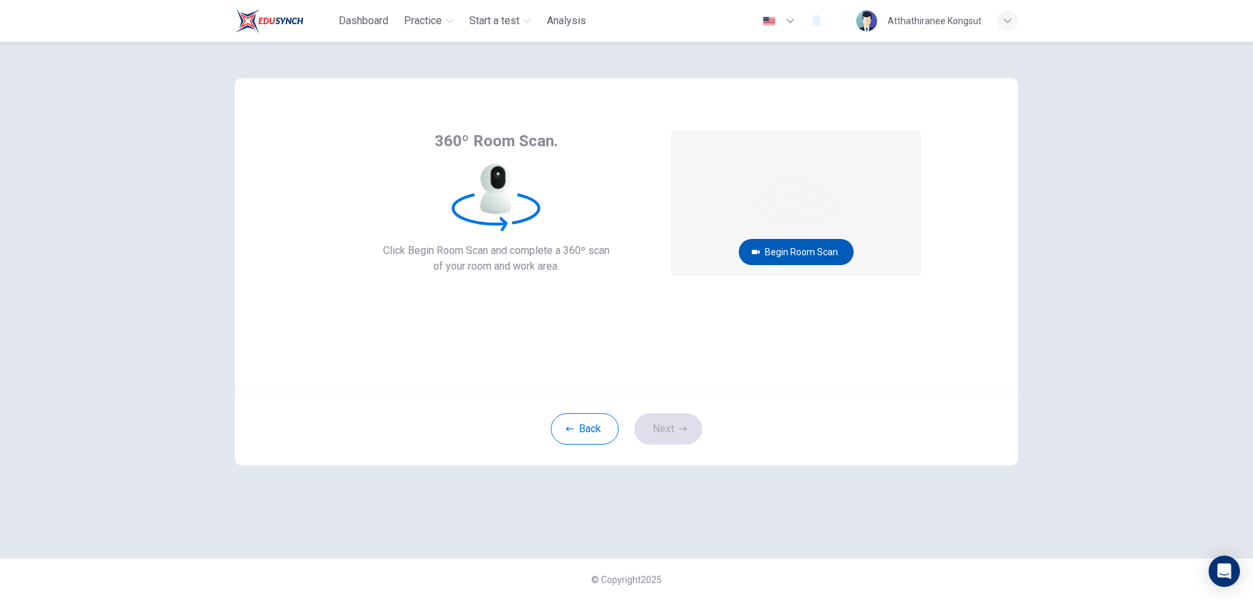
click at [769, 253] on button "Begin Room Scan" at bounding box center [796, 252] width 115 height 26
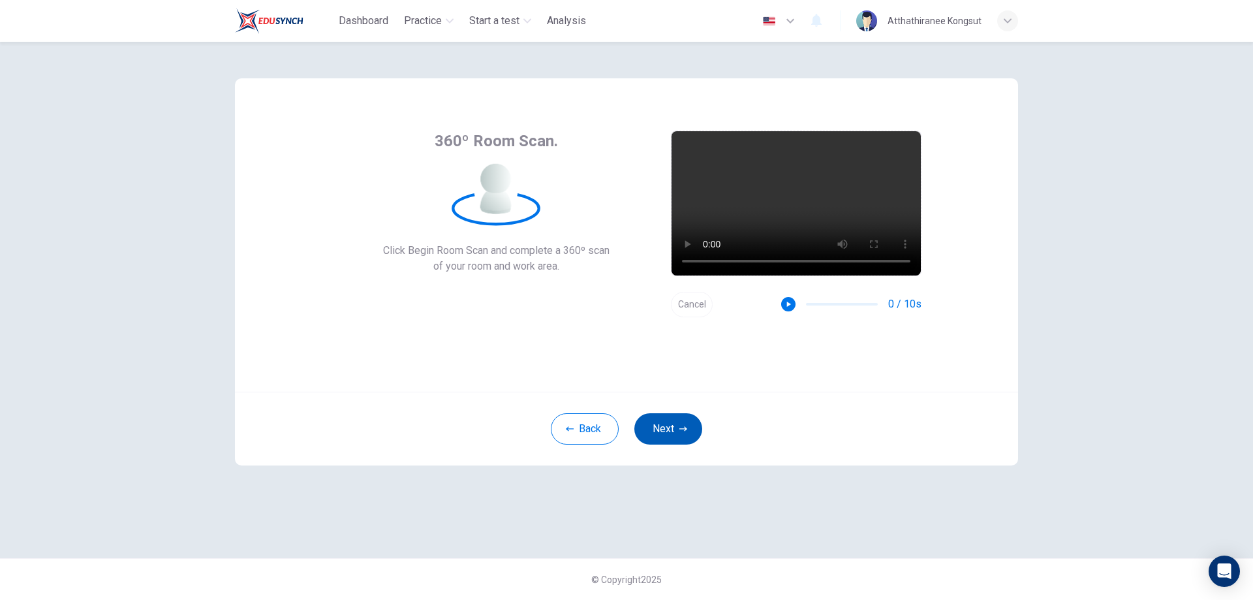
click at [671, 431] on button "Next" at bounding box center [668, 428] width 68 height 31
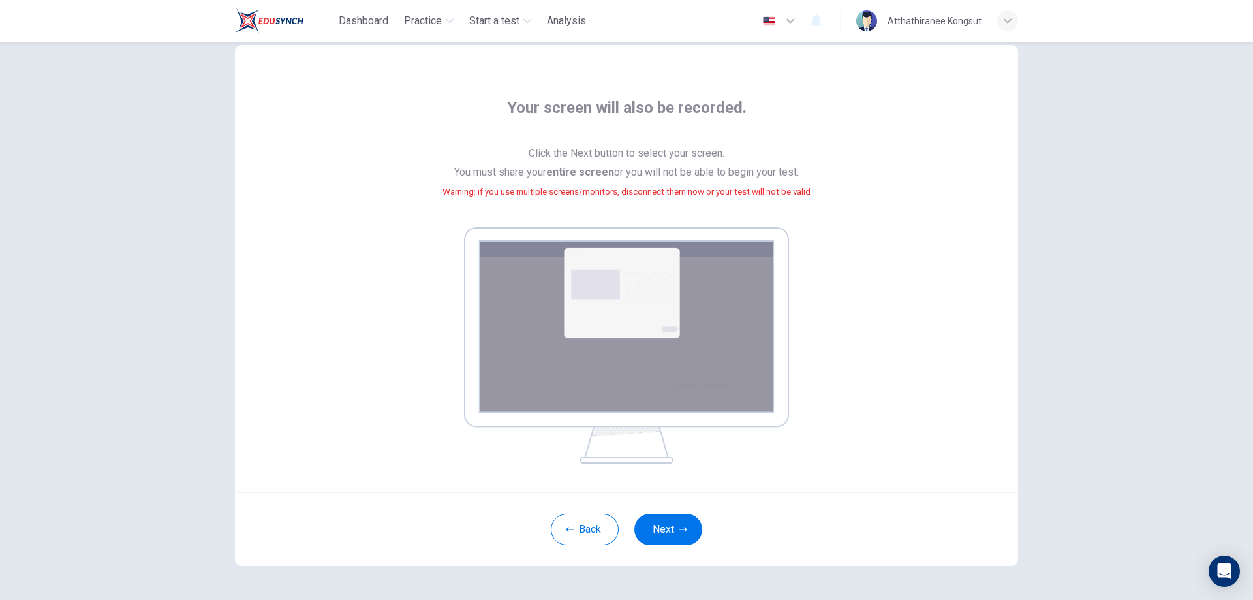
scroll to position [65, 0]
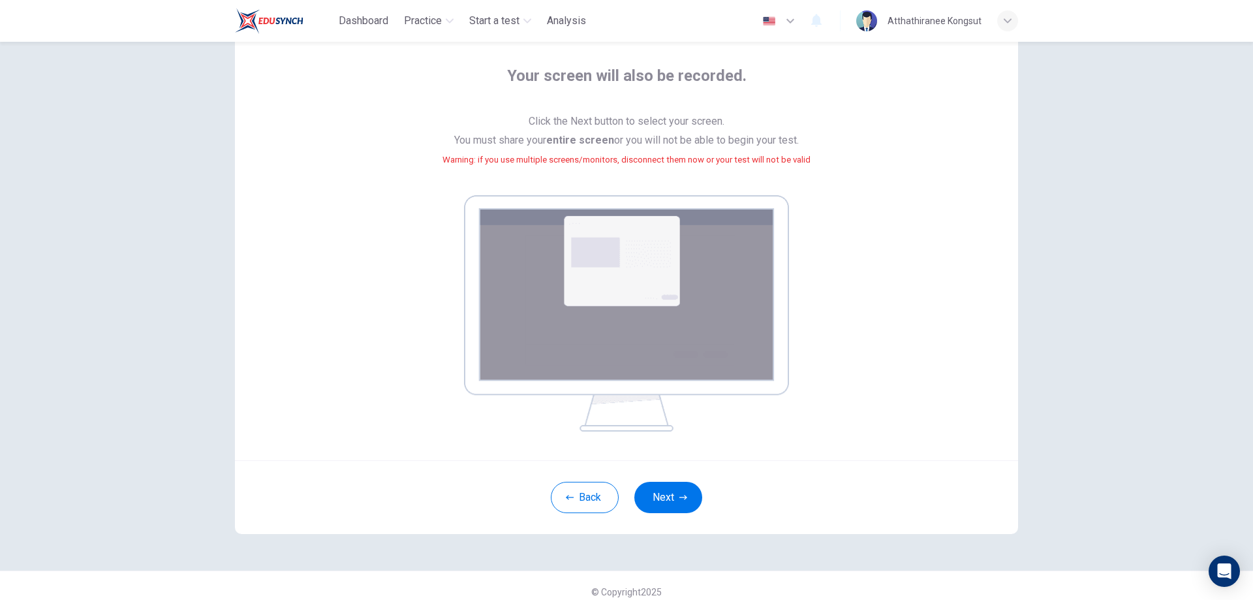
click at [628, 265] on img at bounding box center [626, 313] width 325 height 236
click at [655, 499] on button "Next" at bounding box center [668, 497] width 68 height 31
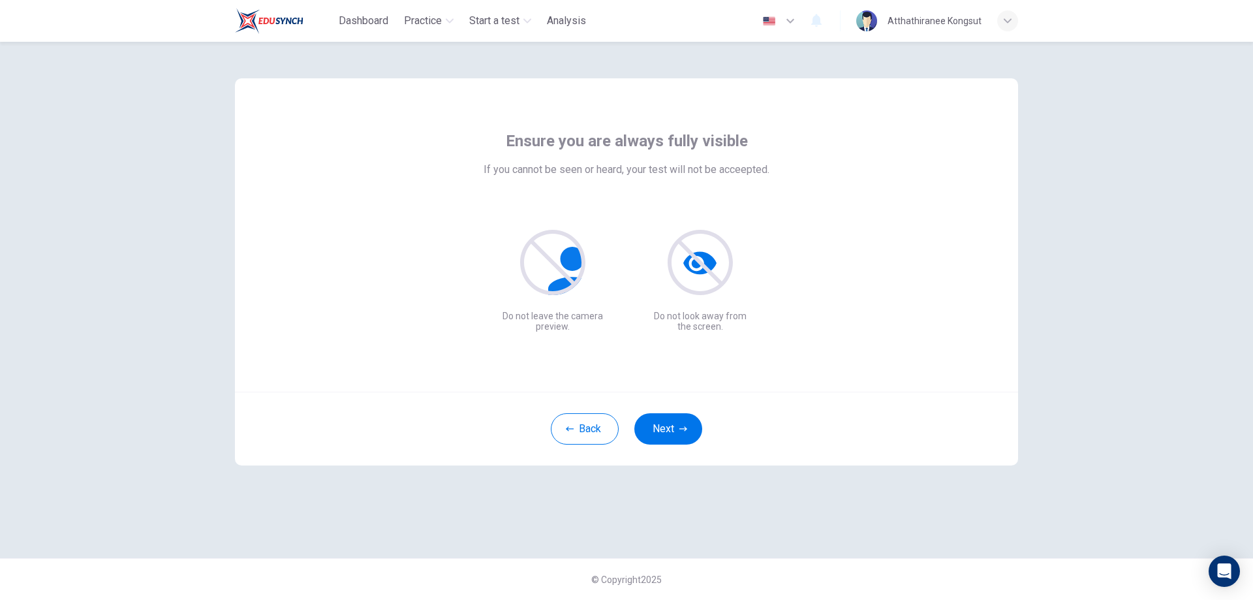
scroll to position [0, 0]
click at [669, 432] on button "Next" at bounding box center [668, 428] width 68 height 31
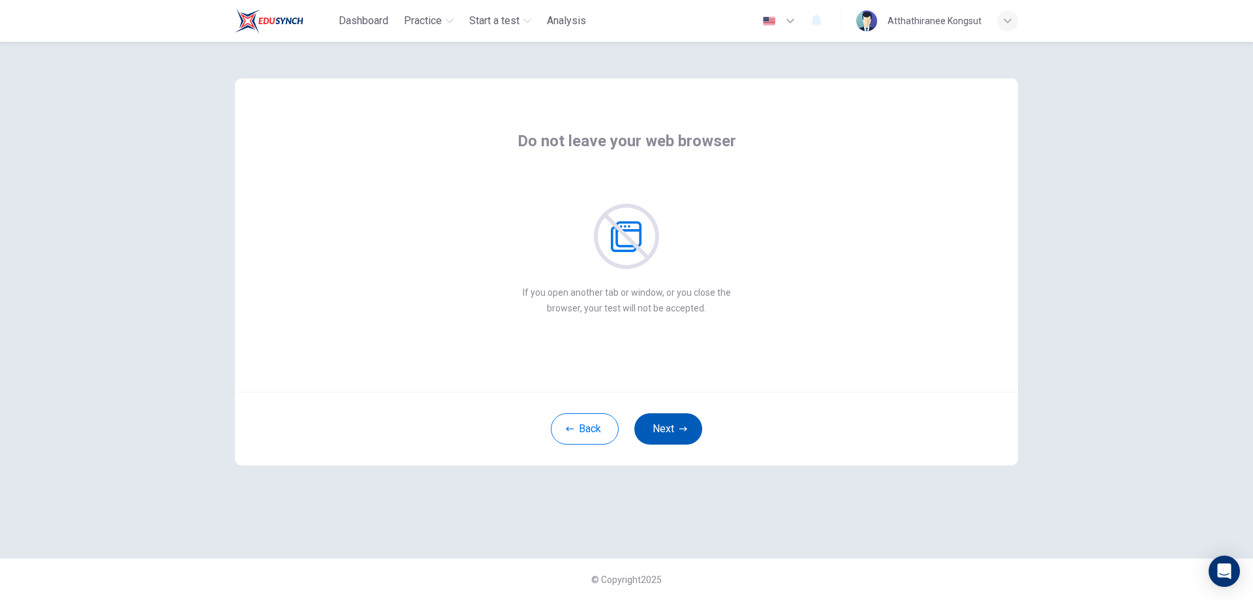
click at [669, 432] on button "Next" at bounding box center [668, 428] width 68 height 31
click at [1002, 22] on div "button" at bounding box center [1007, 20] width 21 height 21
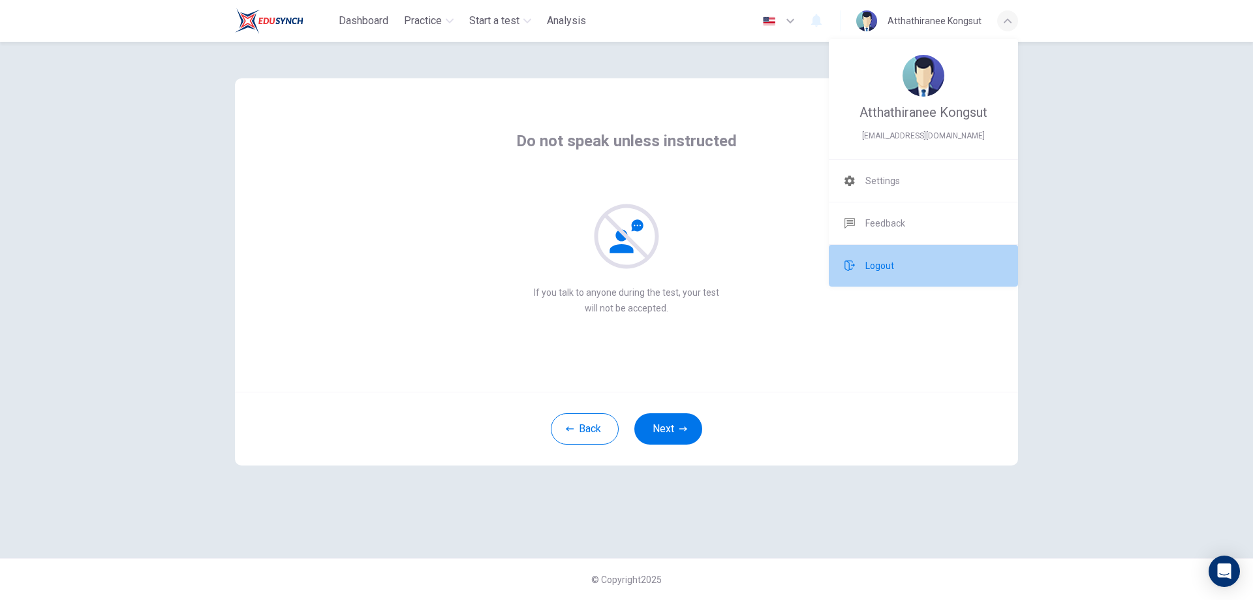
click at [867, 264] on span "Logout" at bounding box center [879, 266] width 29 height 16
